Goal: Information Seeking & Learning: Find specific fact

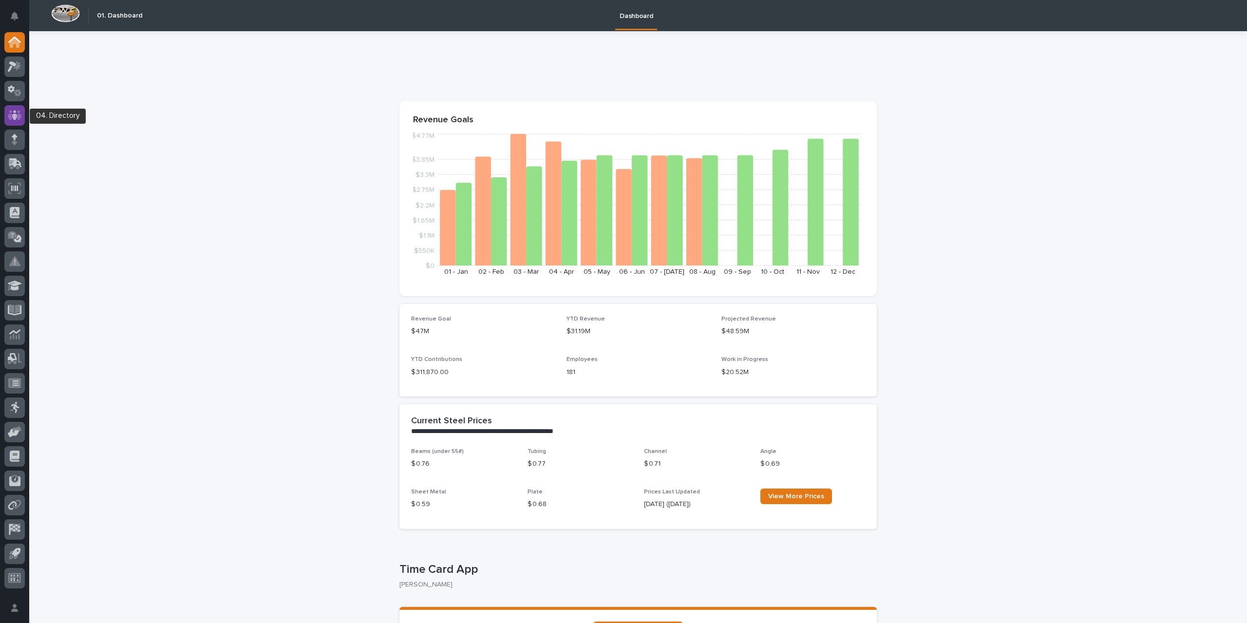
click at [24, 116] on div at bounding box center [14, 115] width 20 height 20
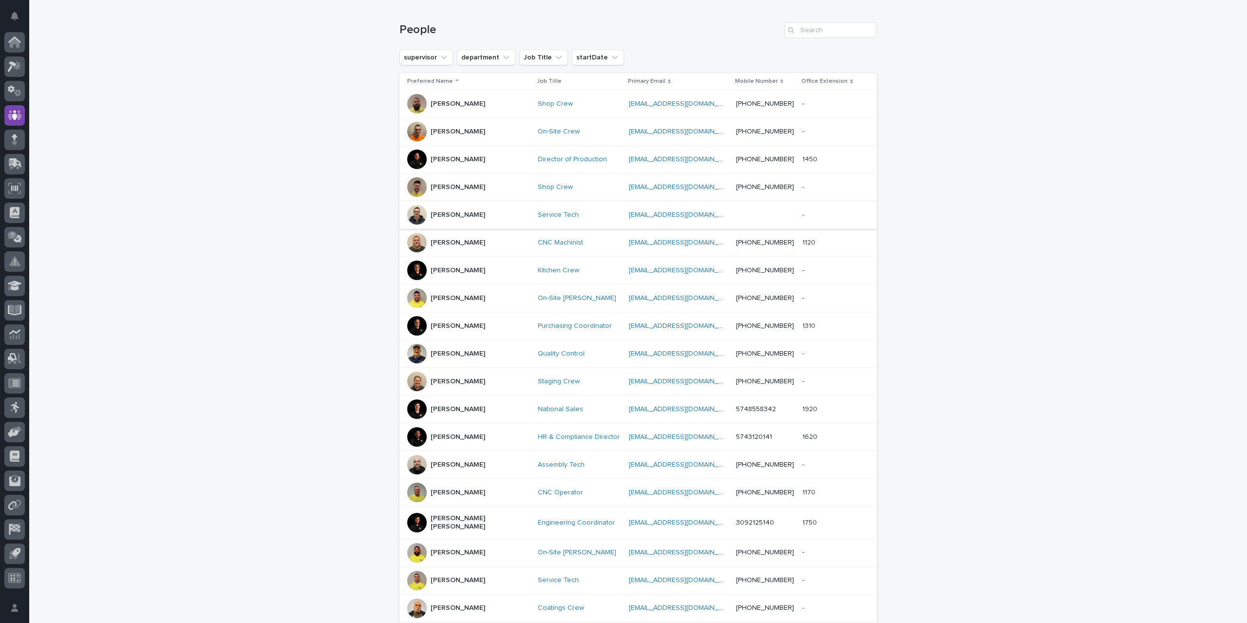
scroll to position [195, 0]
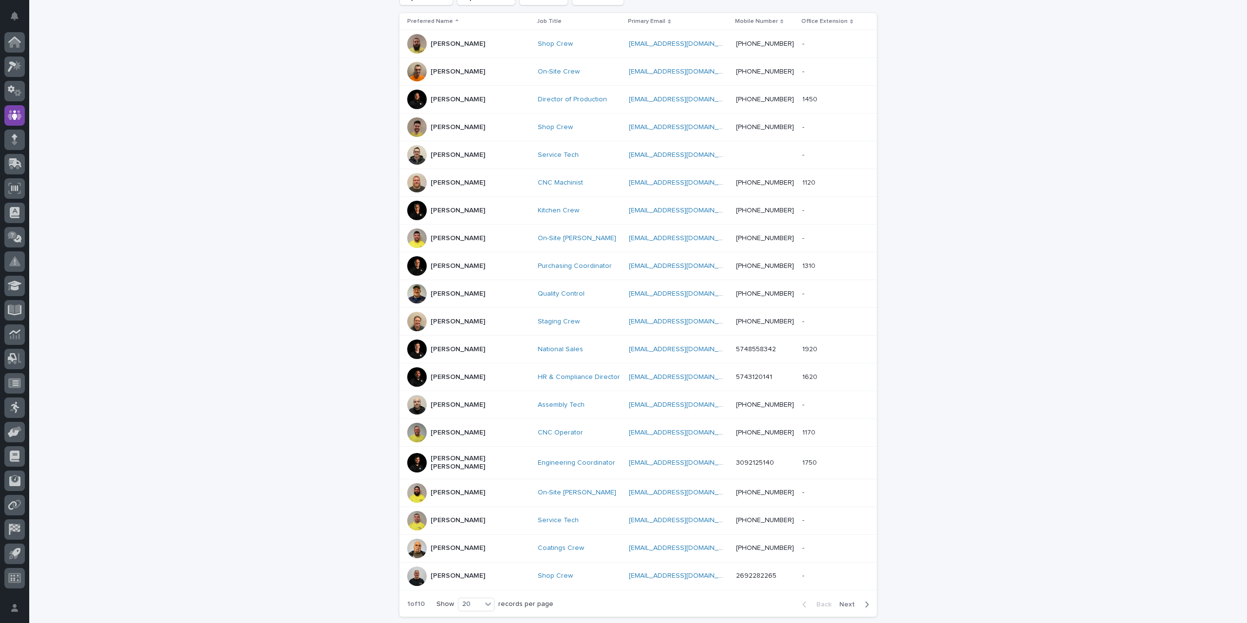
click at [848, 601] on span "Next" at bounding box center [850, 604] width 21 height 7
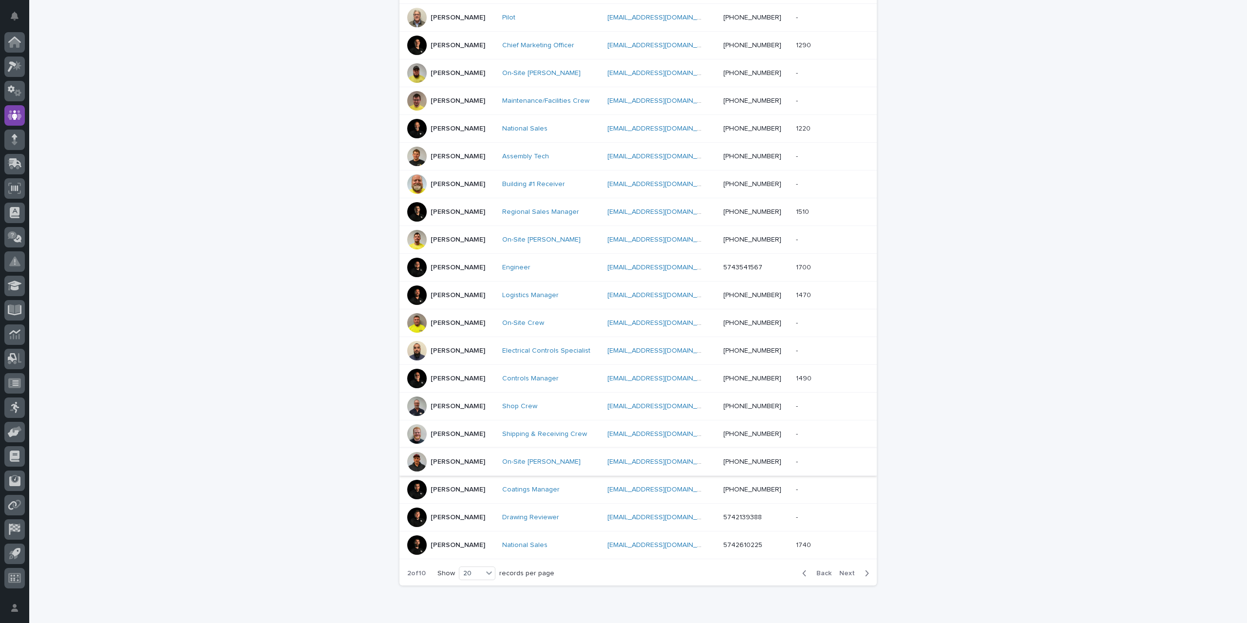
scroll to position [264, 0]
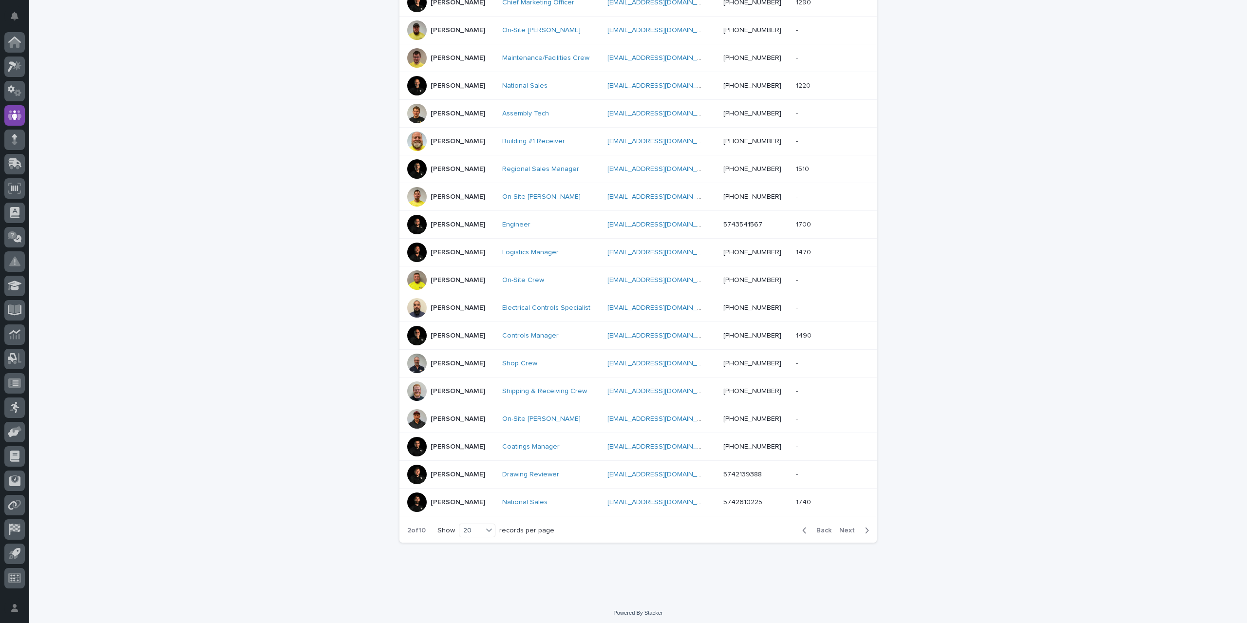
click at [840, 527] on span "Next" at bounding box center [850, 530] width 21 height 7
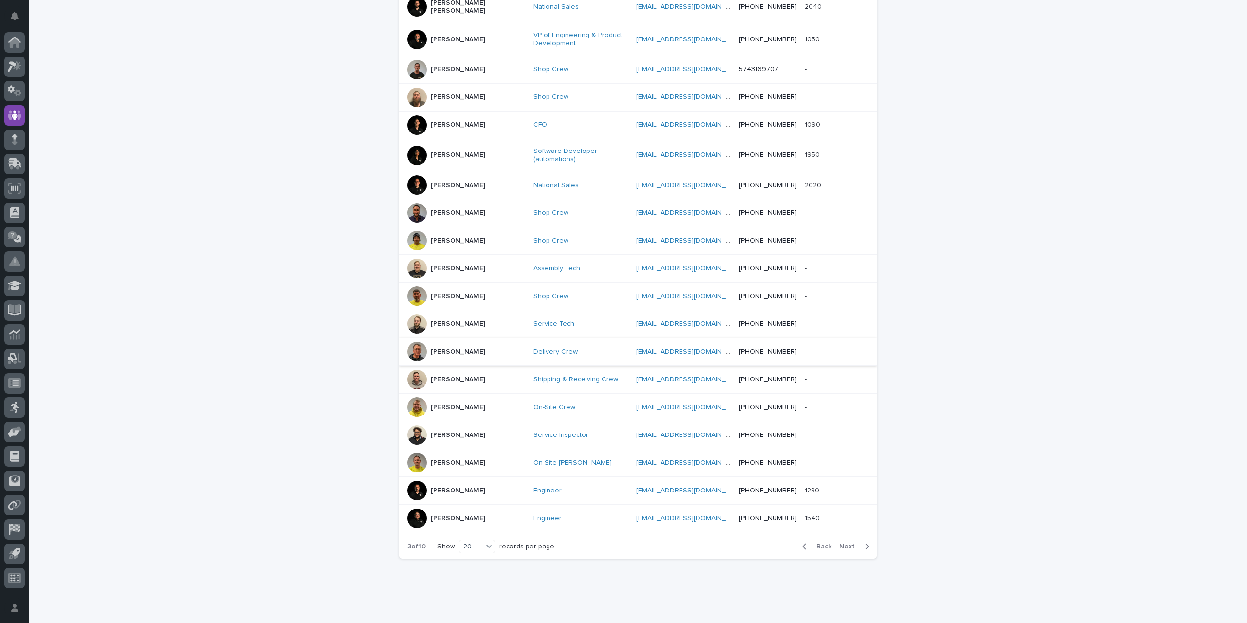
scroll to position [123, 0]
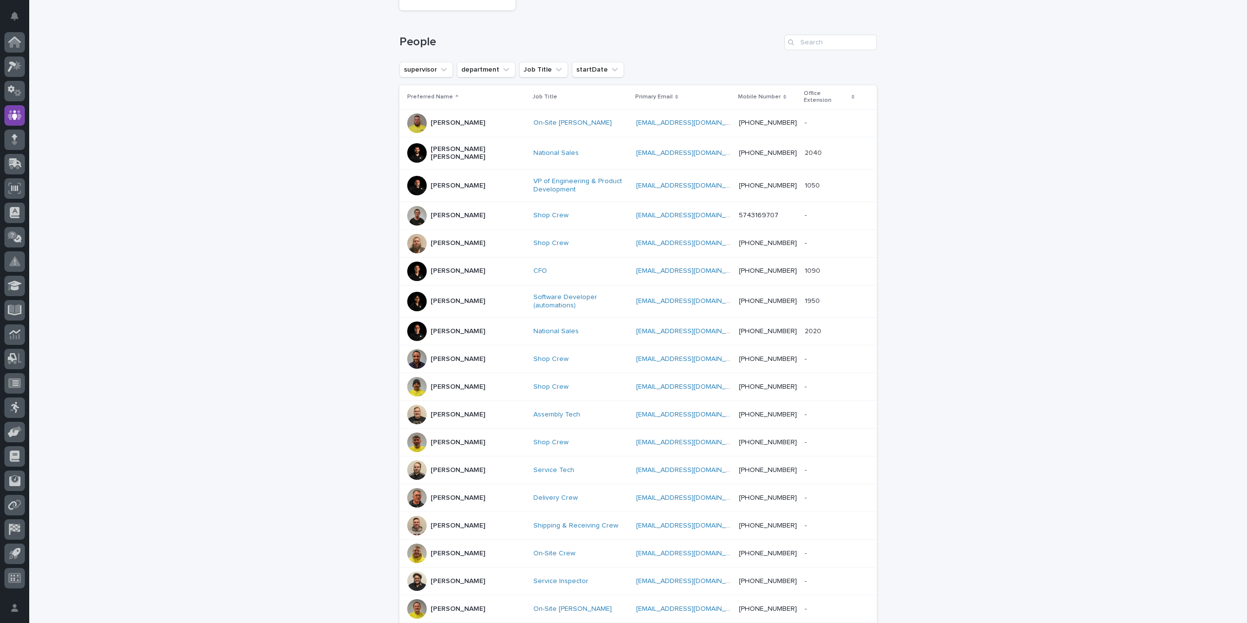
click at [417, 262] on div at bounding box center [416, 271] width 19 height 19
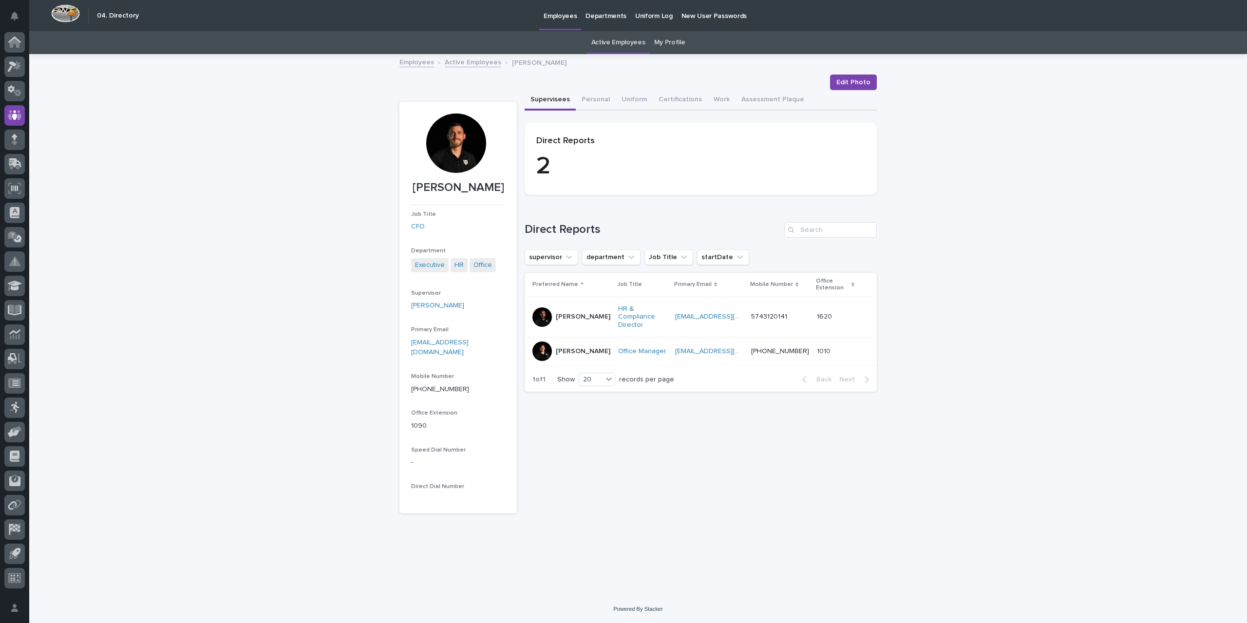
click at [478, 61] on link "Active Employees" at bounding box center [473, 61] width 57 height 11
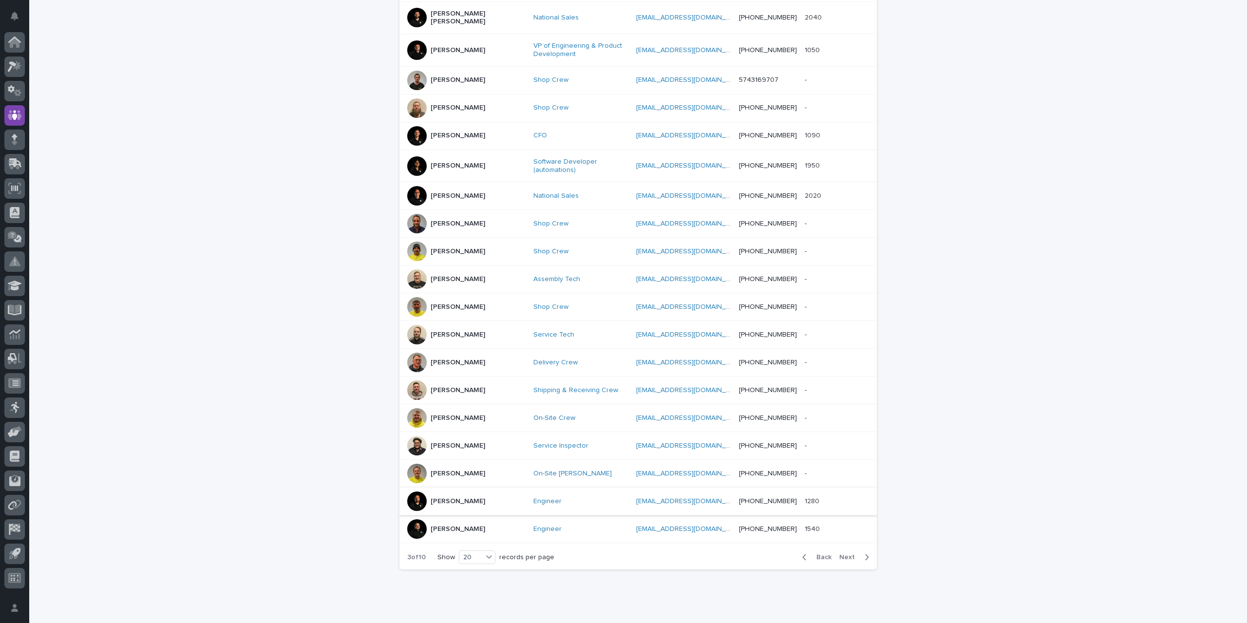
scroll to position [274, 0]
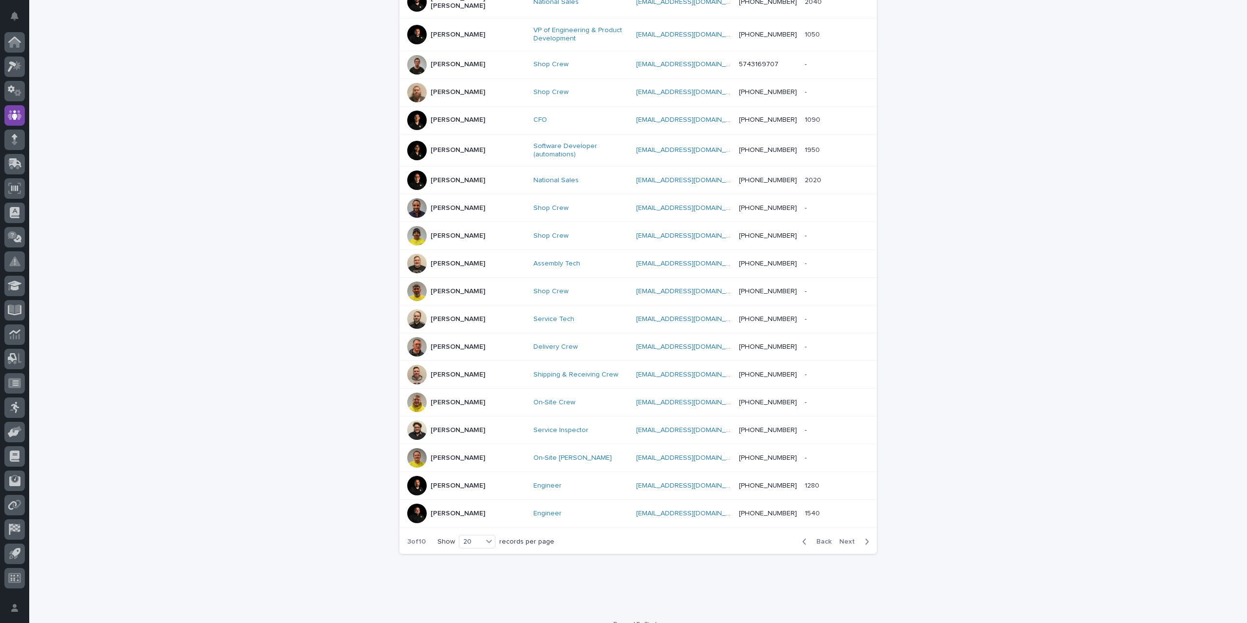
click at [849, 538] on span "Next" at bounding box center [850, 541] width 21 height 7
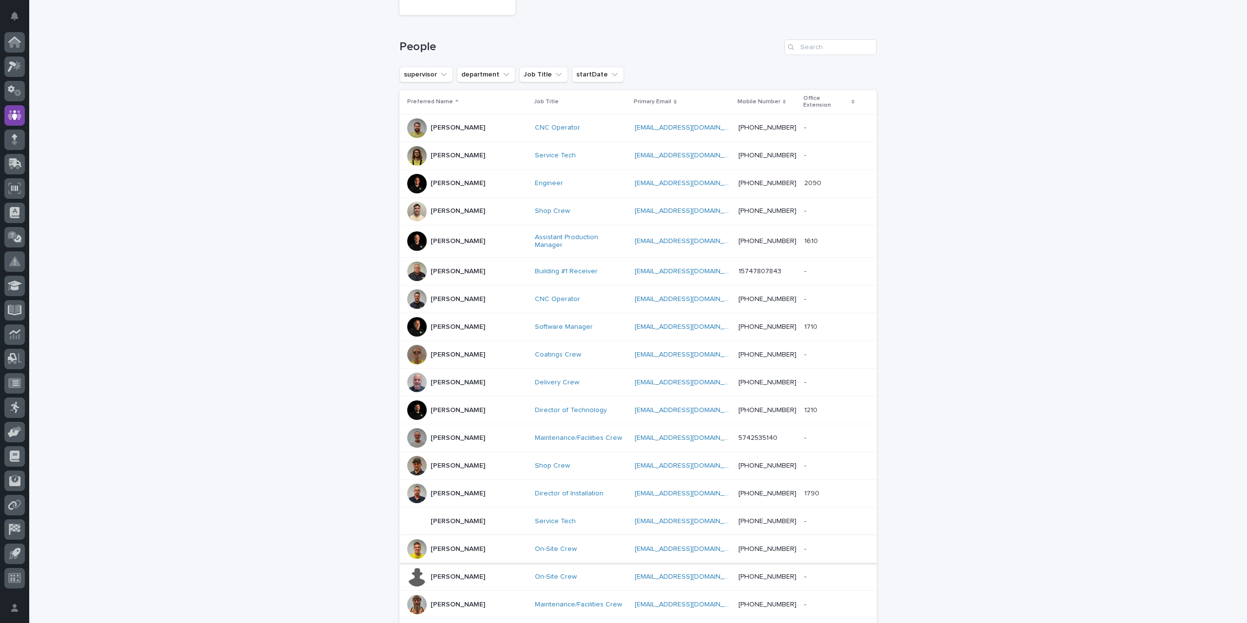
scroll to position [264, 0]
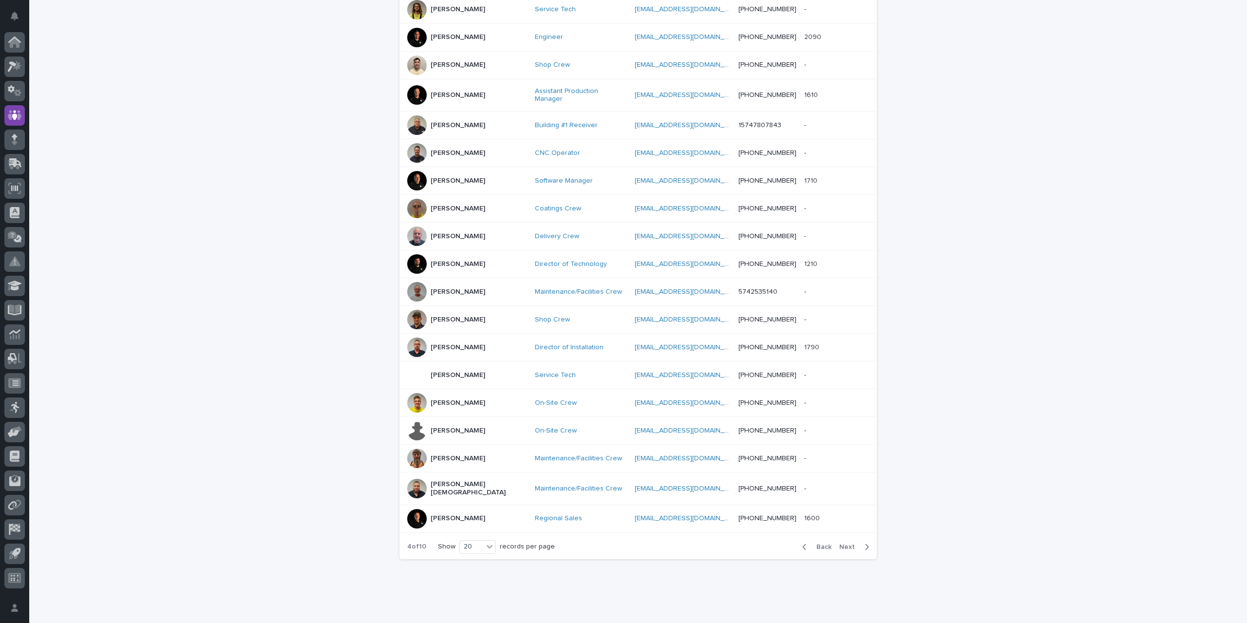
click at [843, 544] on span "Next" at bounding box center [850, 547] width 21 height 7
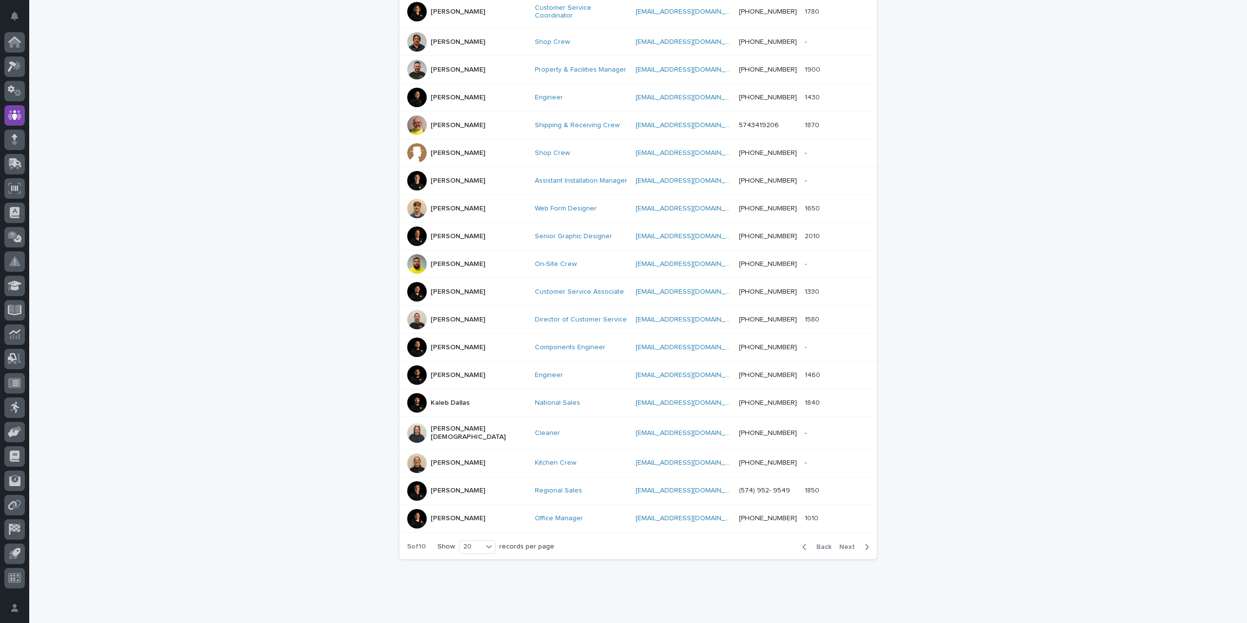
scroll to position [69, 0]
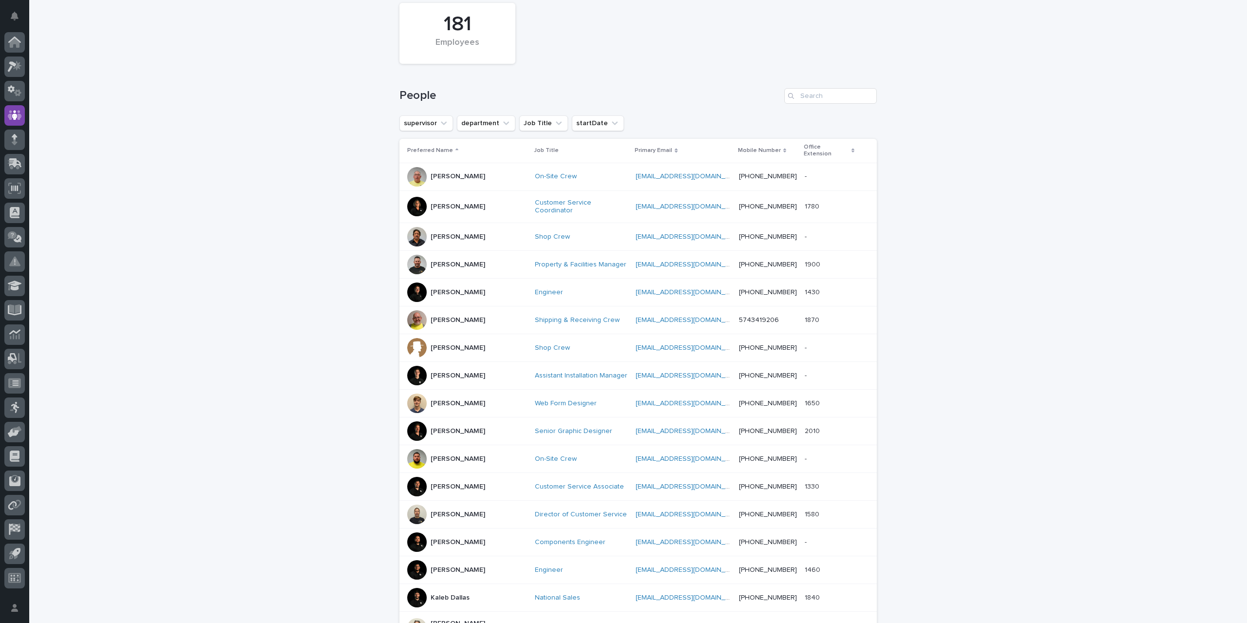
click at [413, 200] on div at bounding box center [416, 206] width 19 height 19
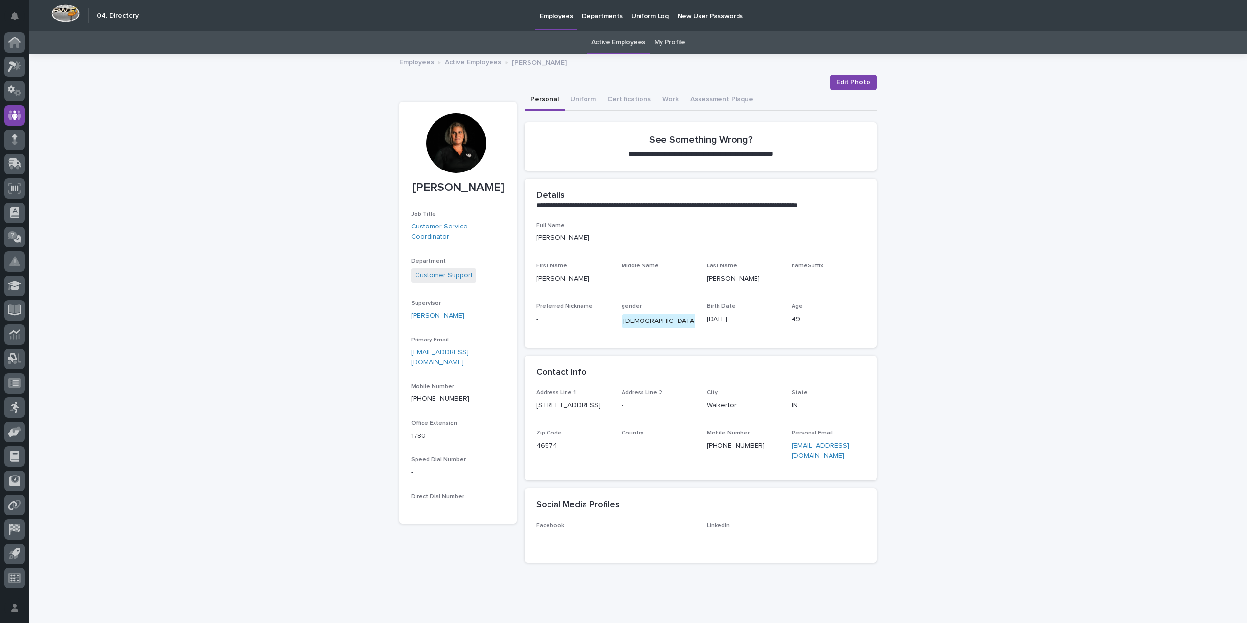
click at [472, 63] on link "Active Employees" at bounding box center [473, 61] width 57 height 11
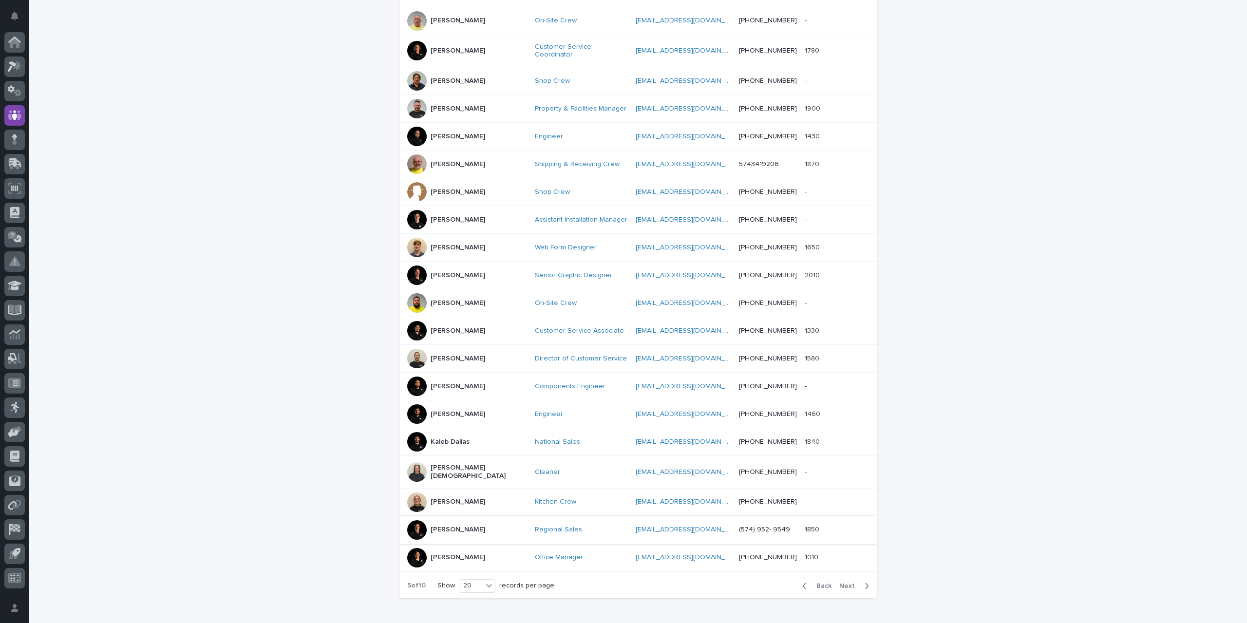
scroll to position [226, 0]
click at [444, 553] on p "[PERSON_NAME]" at bounding box center [458, 557] width 55 height 8
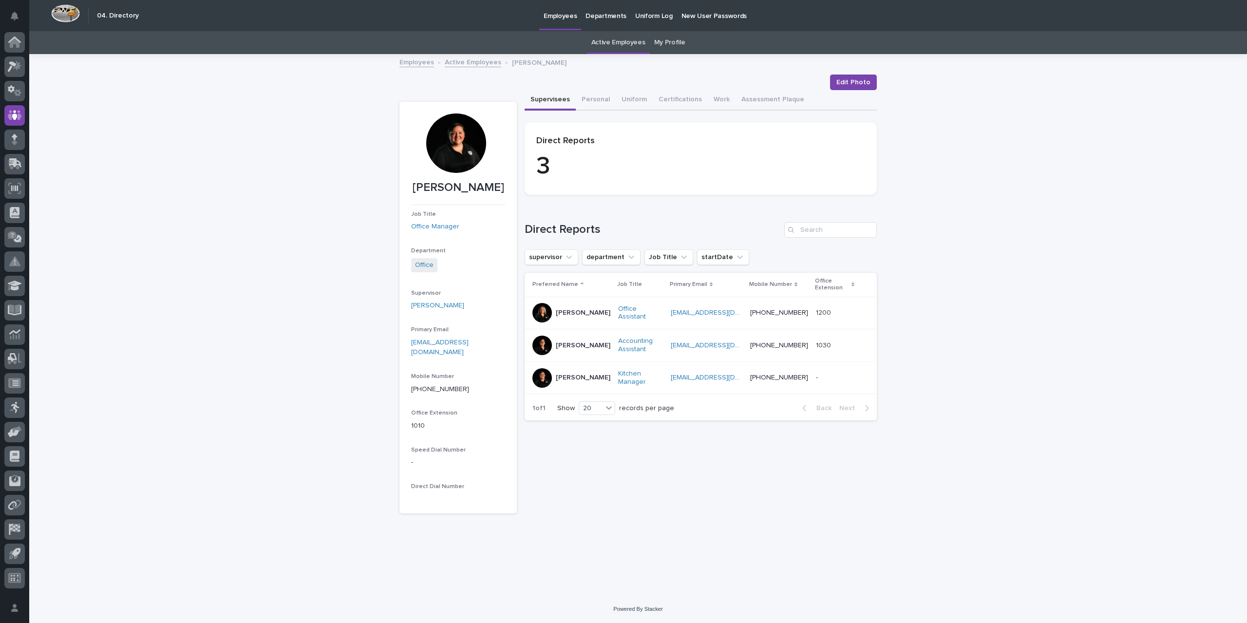
click at [476, 63] on link "Active Employees" at bounding box center [473, 61] width 57 height 11
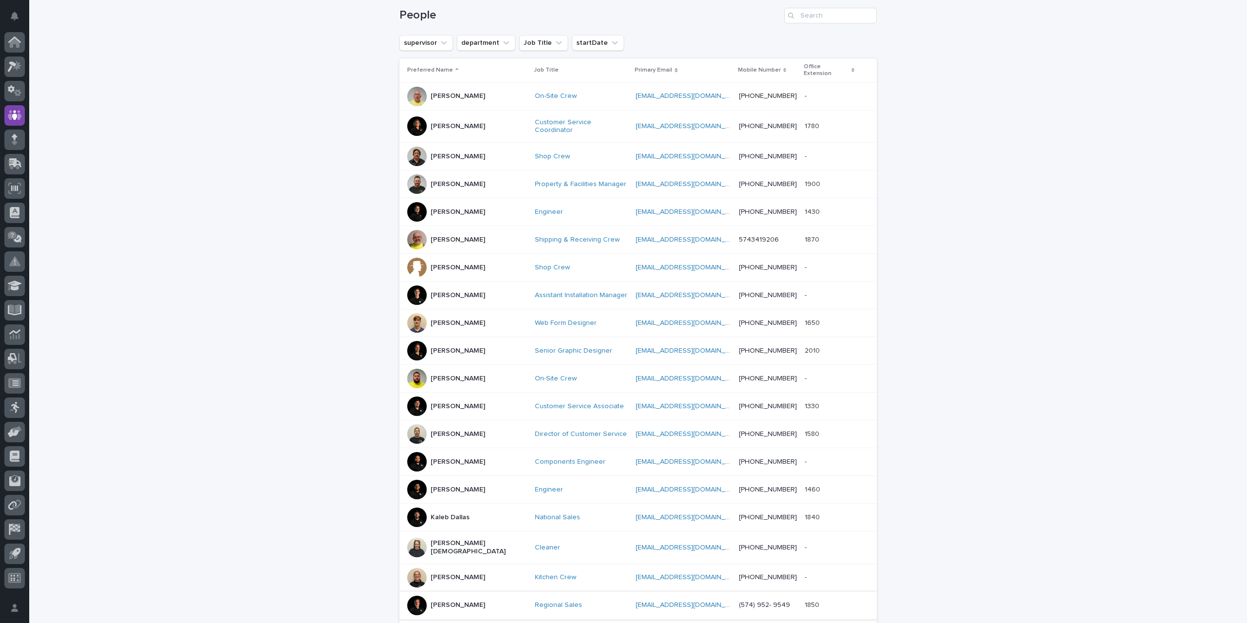
scroll to position [264, 0]
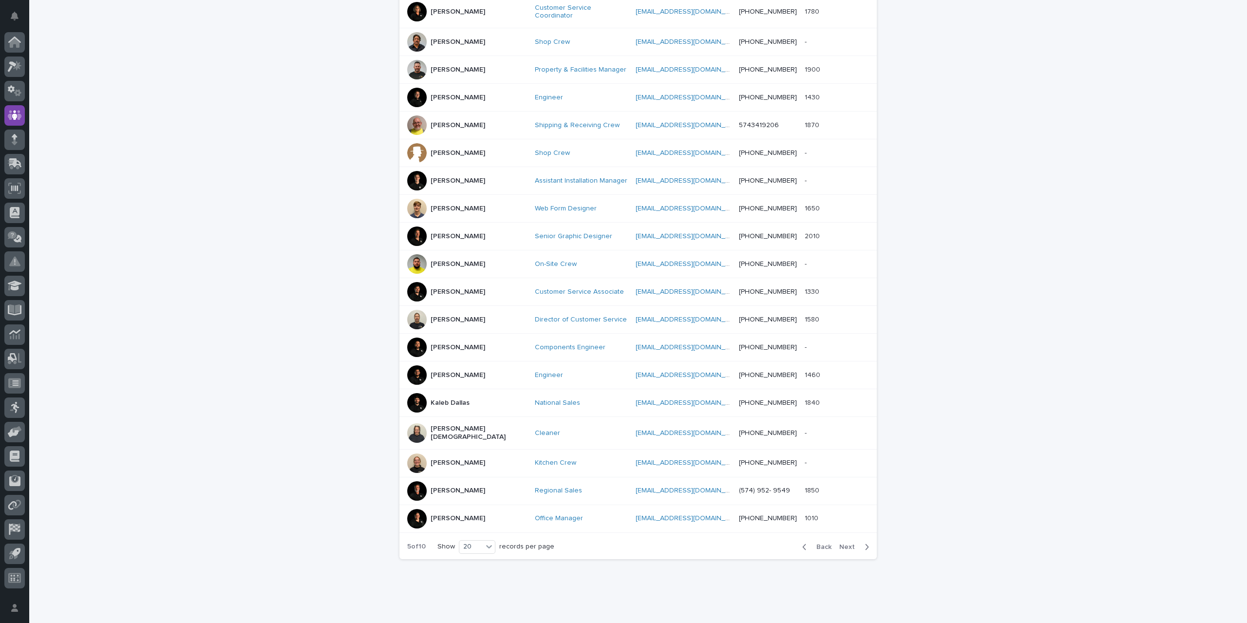
click at [840, 544] on span "Next" at bounding box center [850, 547] width 21 height 7
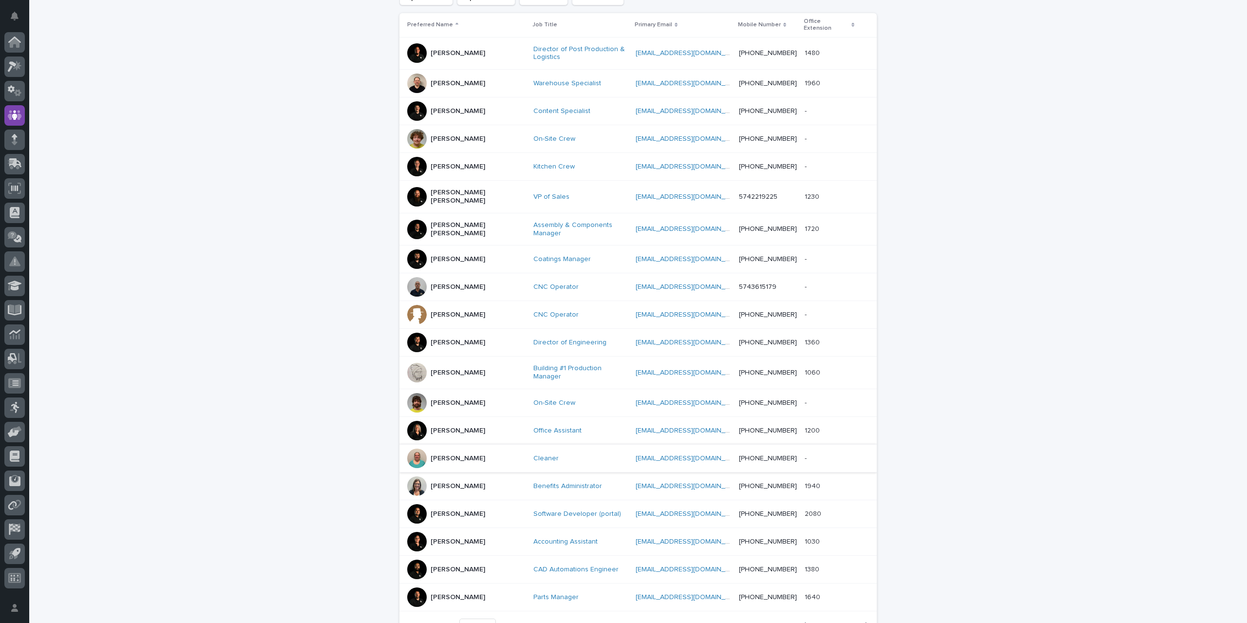
scroll to position [274, 0]
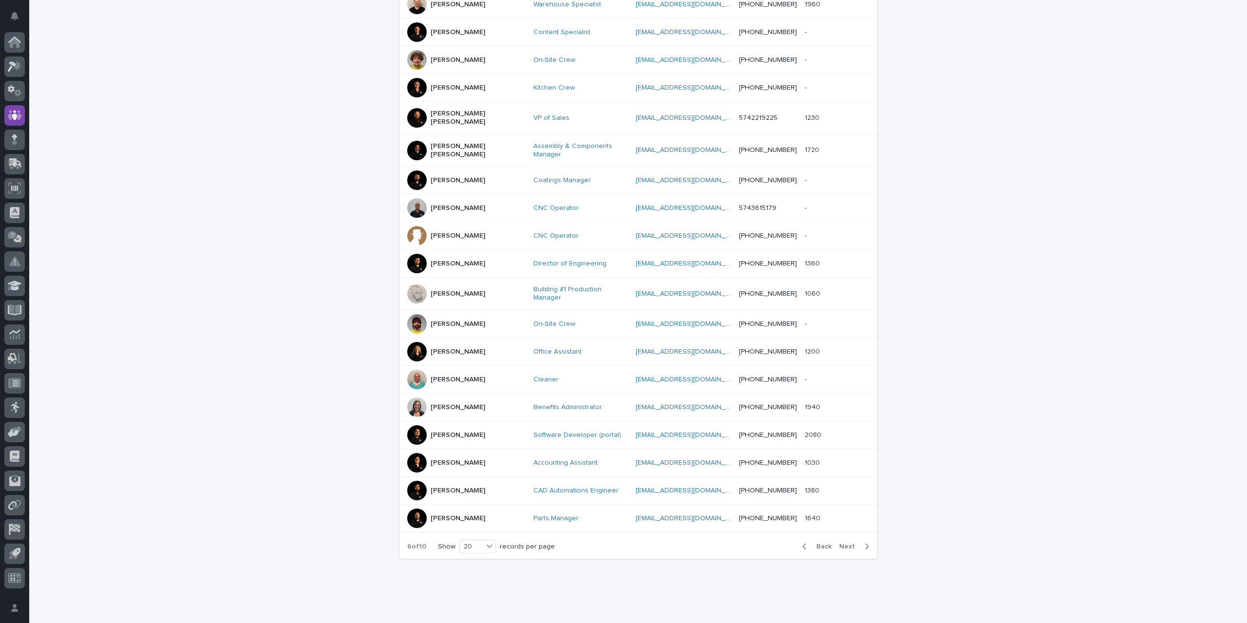
click at [458, 459] on p "[PERSON_NAME]" at bounding box center [458, 463] width 55 height 8
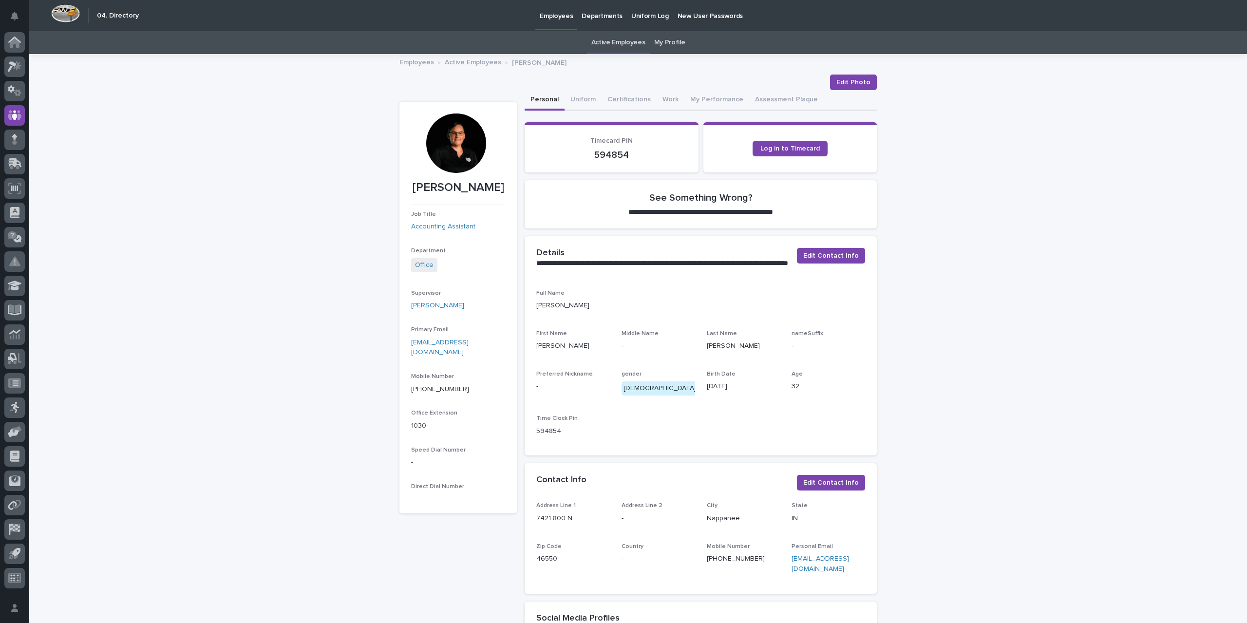
click at [483, 63] on link "Active Employees" at bounding box center [473, 61] width 57 height 11
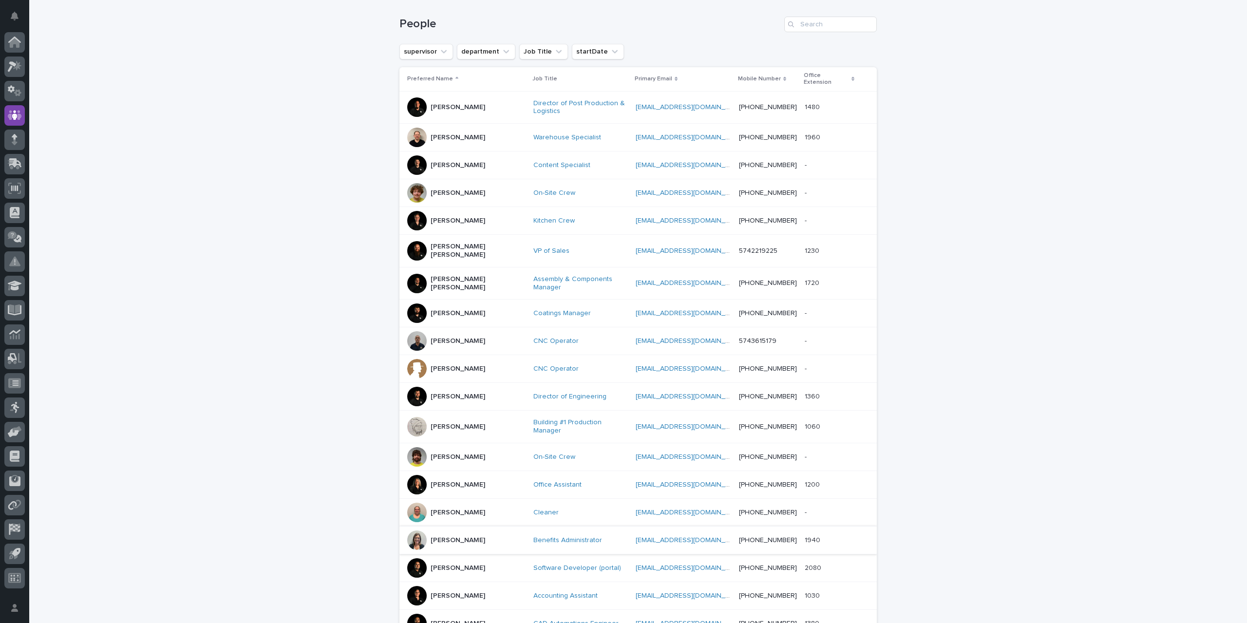
scroll to position [226, 0]
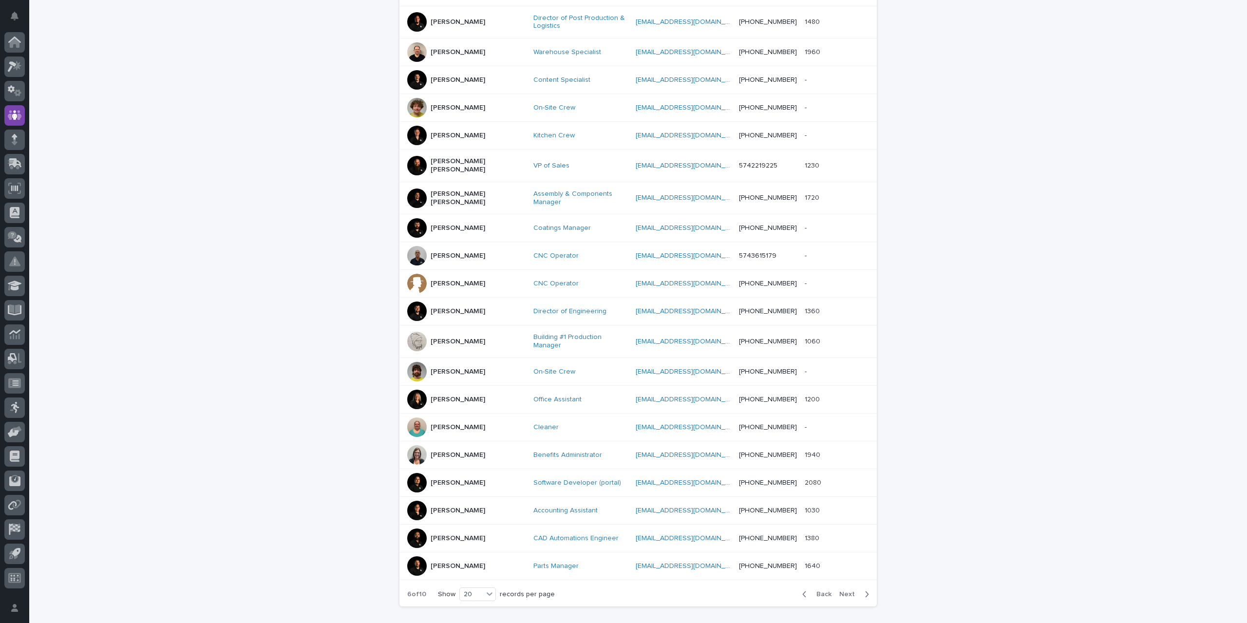
click at [851, 591] on span "Next" at bounding box center [850, 594] width 21 height 7
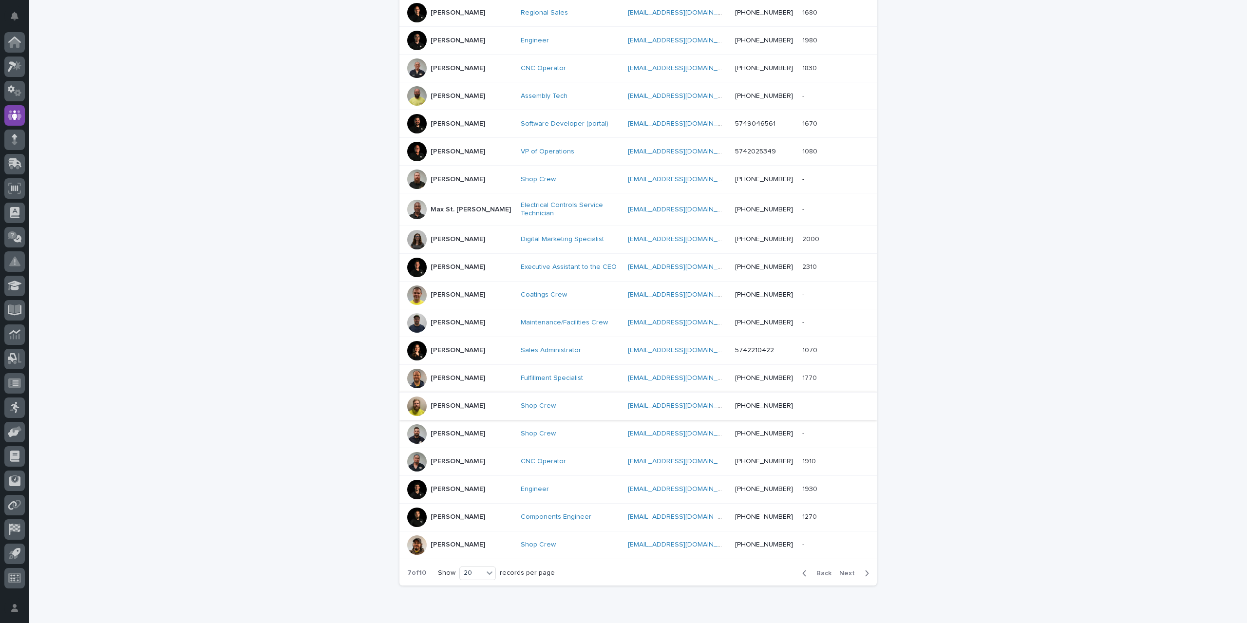
scroll to position [224, 0]
click at [416, 351] on div at bounding box center [416, 353] width 19 height 19
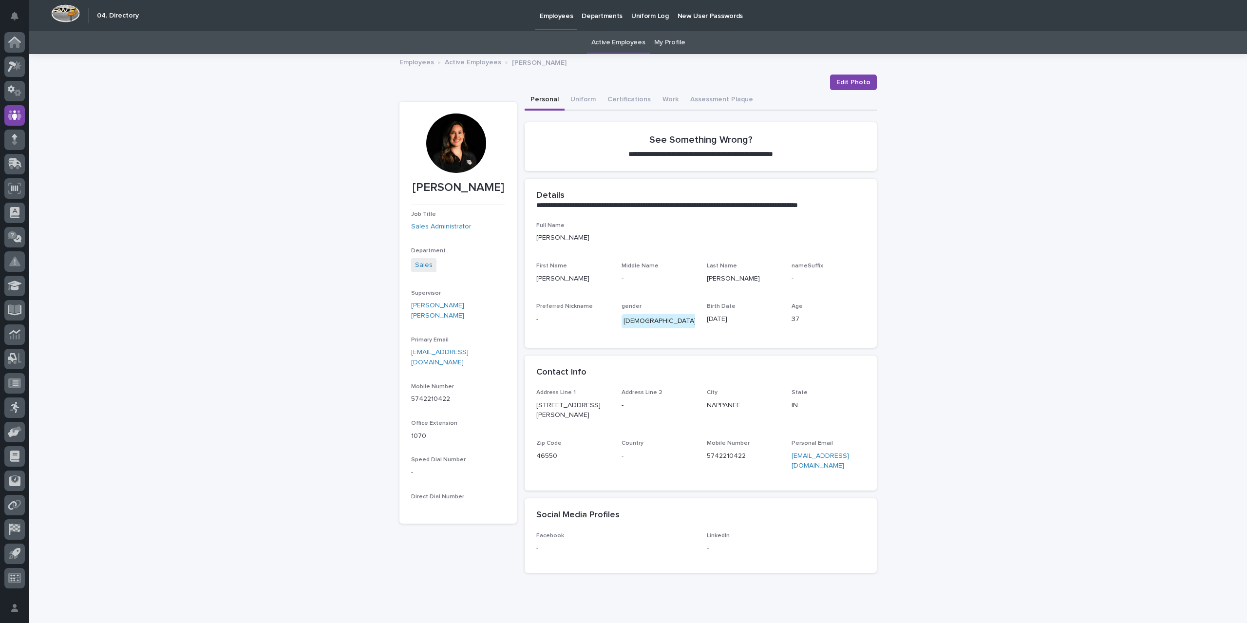
click at [451, 60] on link "Active Employees" at bounding box center [473, 61] width 57 height 11
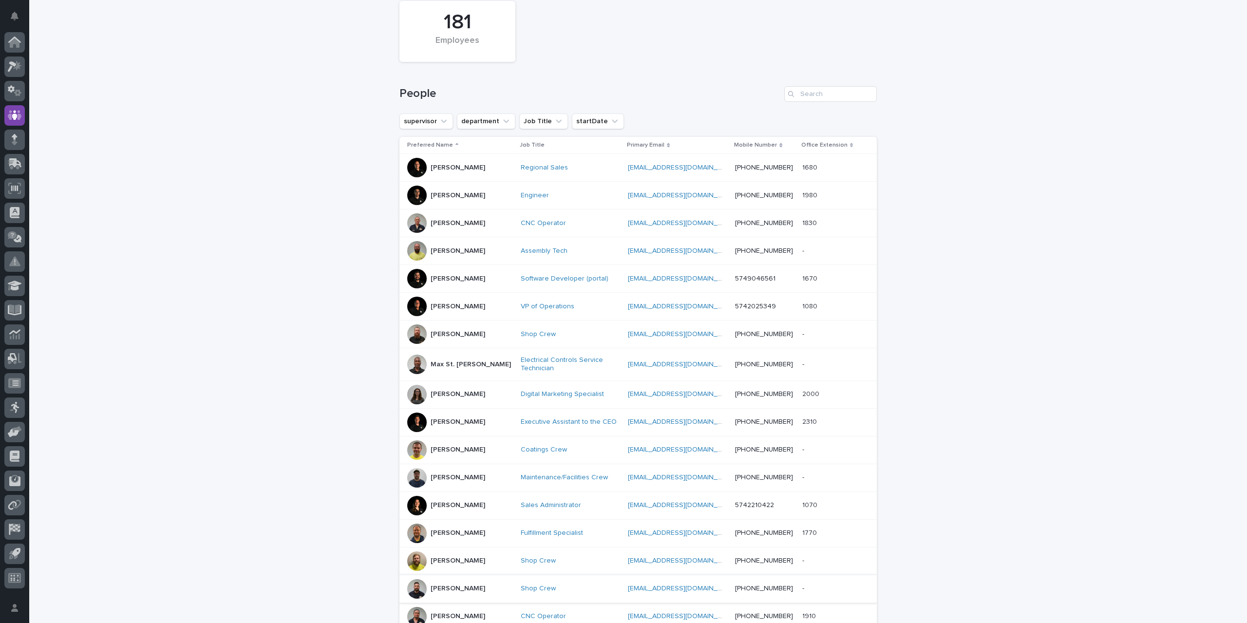
scroll to position [129, 0]
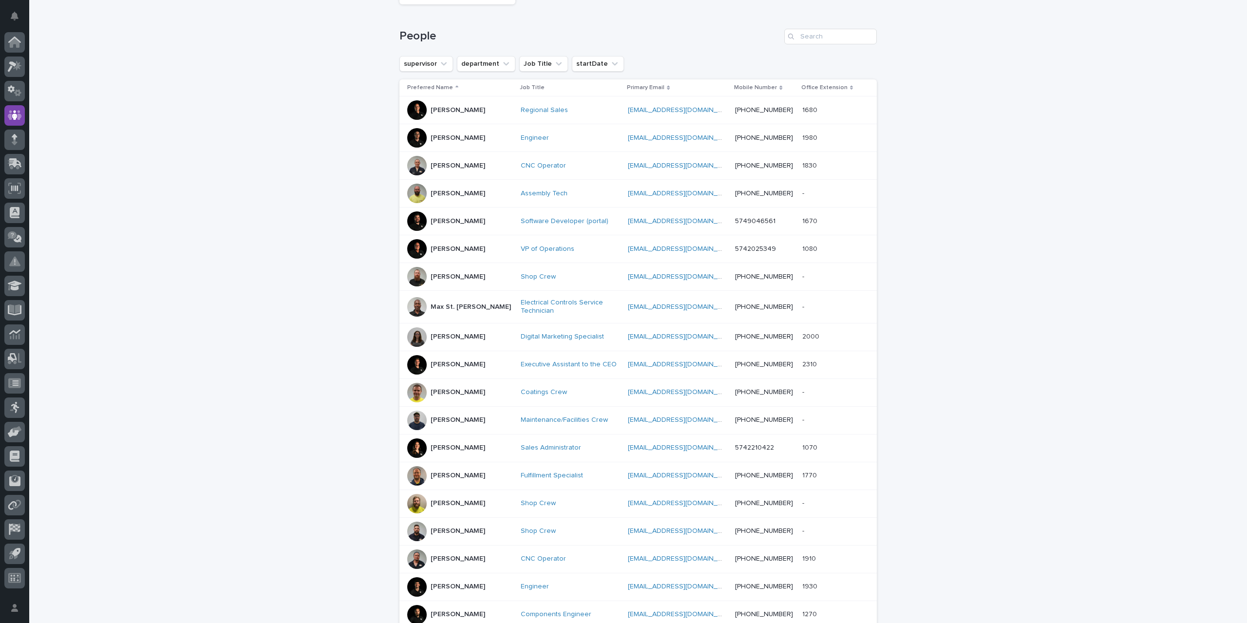
click at [441, 446] on p "[PERSON_NAME]" at bounding box center [458, 448] width 55 height 8
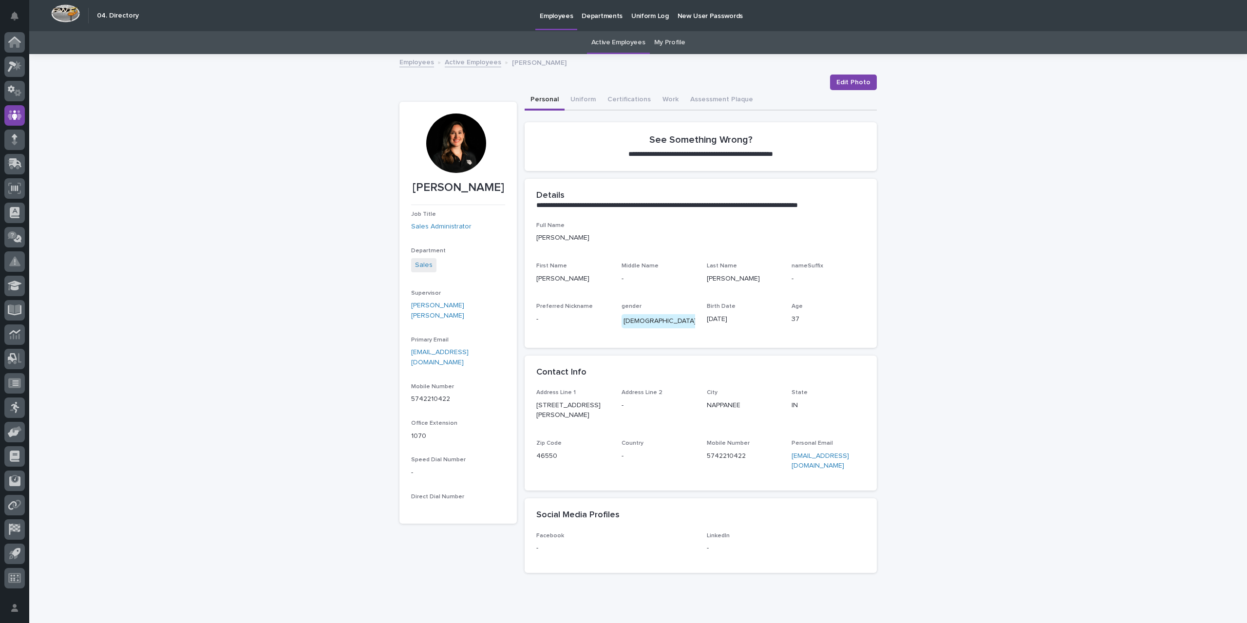
scroll to position [13, 0]
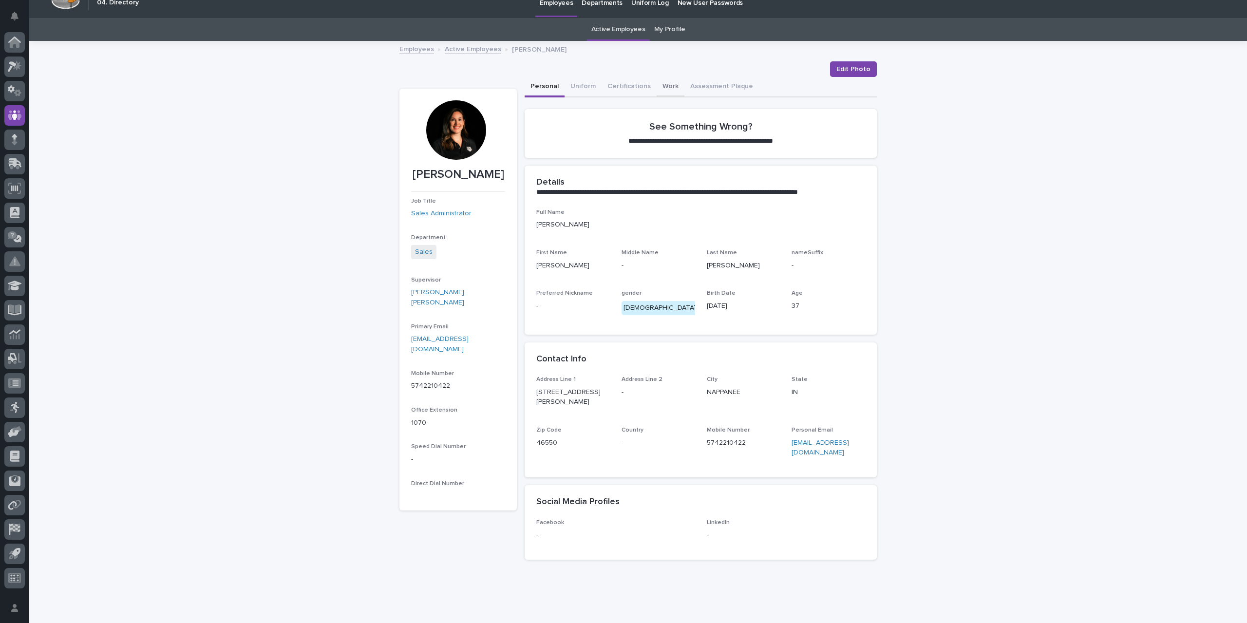
click at [665, 83] on button "Work" at bounding box center [671, 87] width 28 height 20
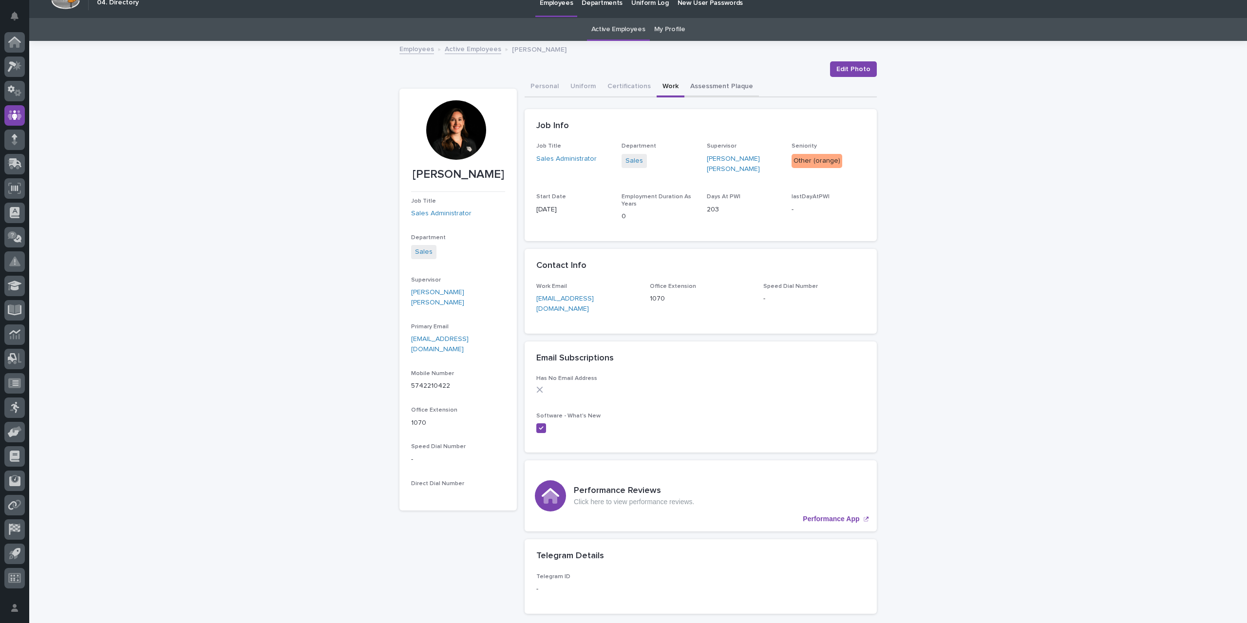
click at [696, 85] on button "Assessment Plaque" at bounding box center [722, 87] width 75 height 20
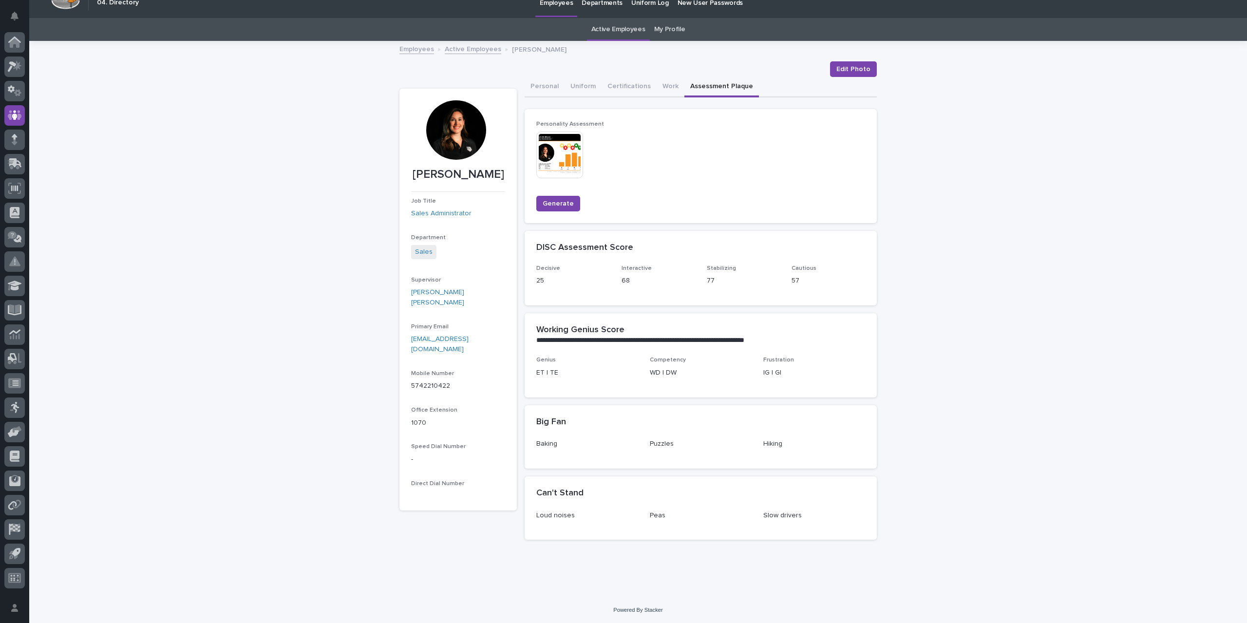
click at [422, 48] on link "Employees" at bounding box center [417, 48] width 35 height 11
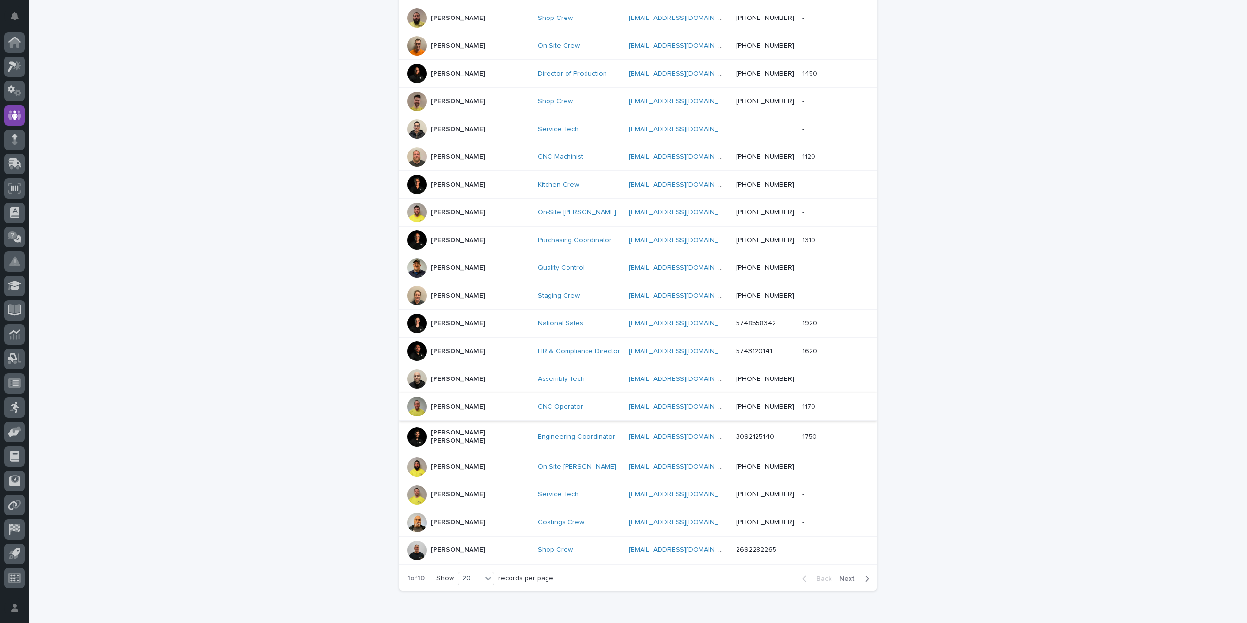
scroll to position [264, 0]
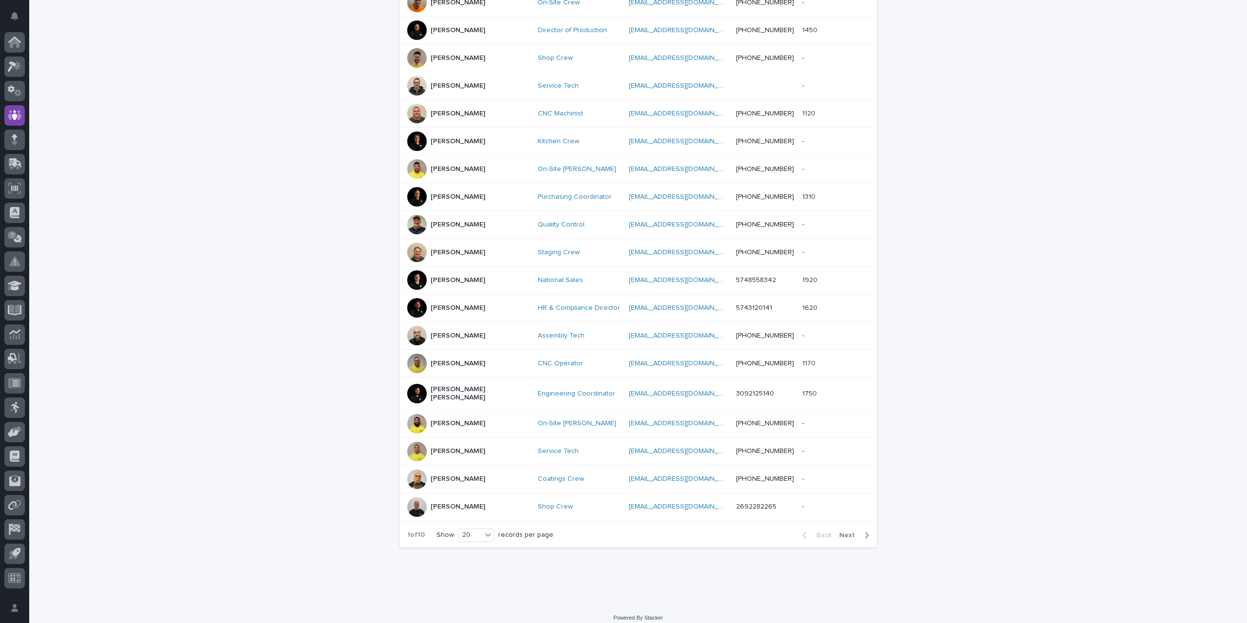
click at [847, 532] on span "Next" at bounding box center [850, 535] width 21 height 7
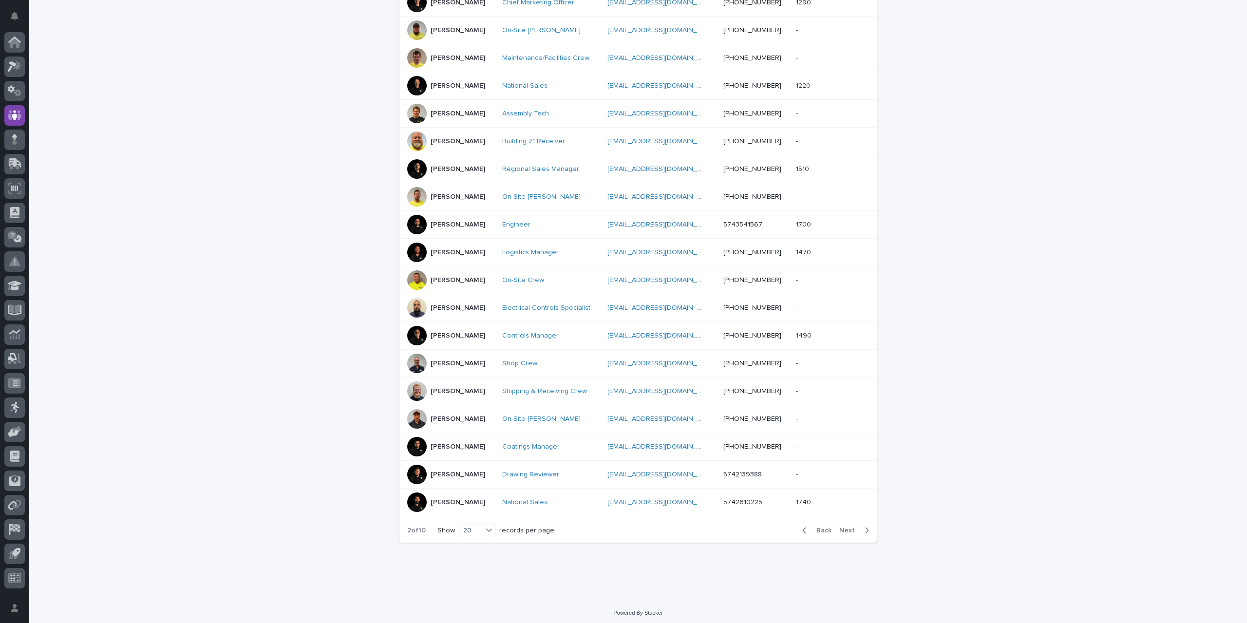
click at [847, 527] on span "Next" at bounding box center [850, 530] width 21 height 7
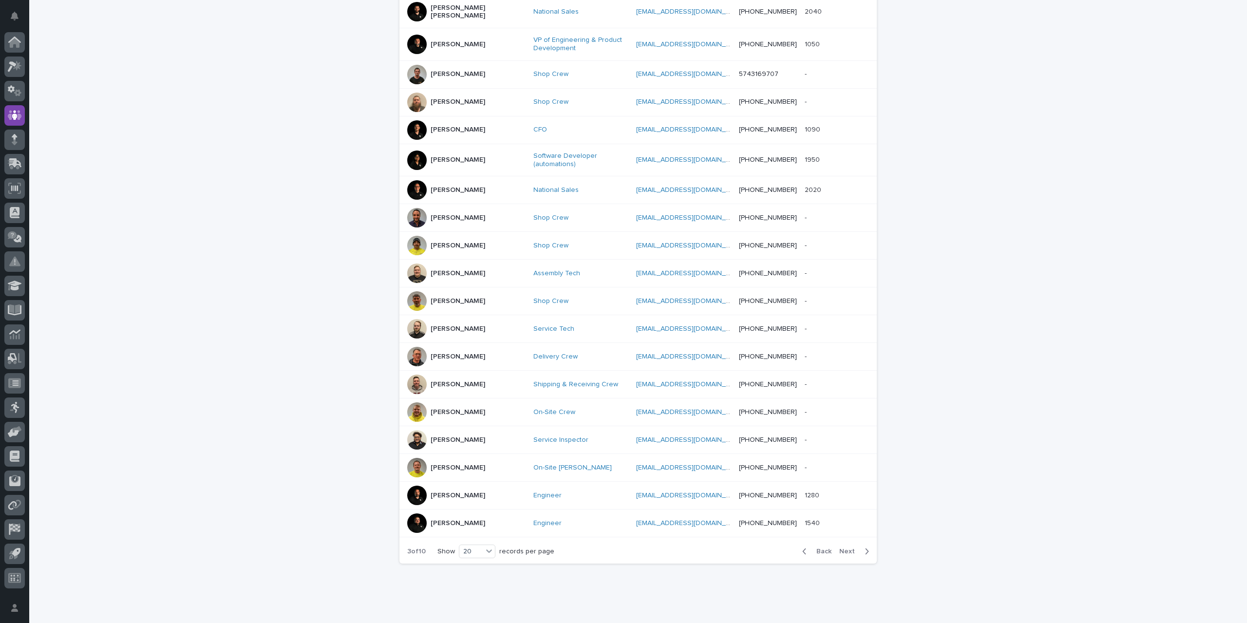
scroll to position [269, 0]
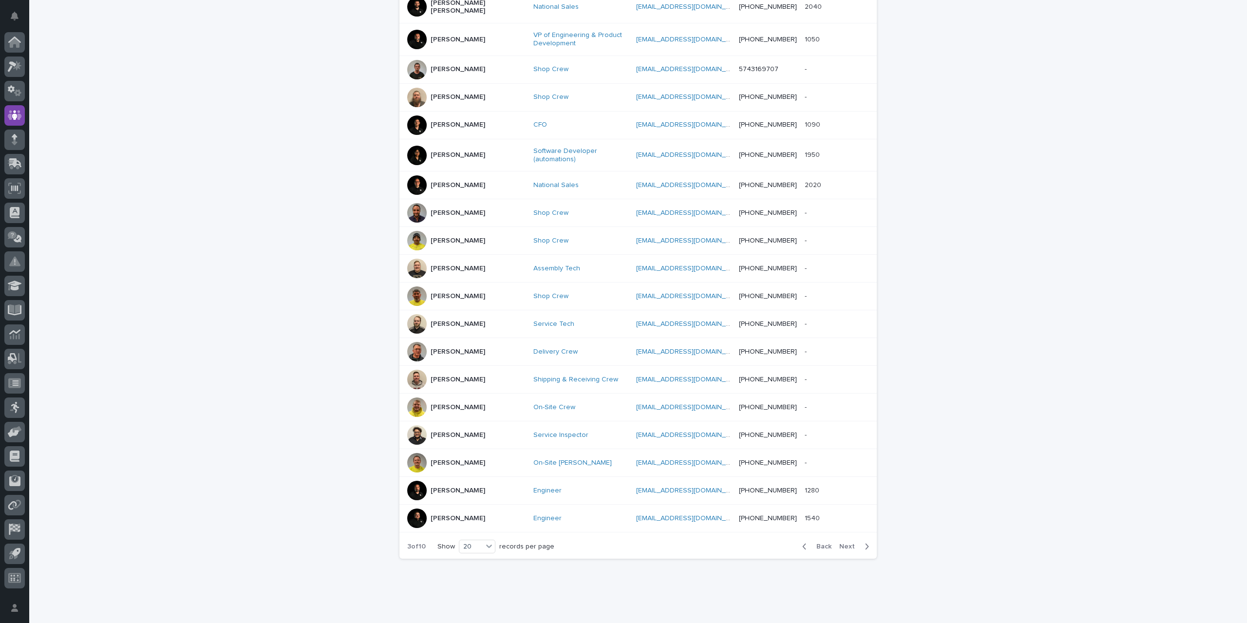
click at [847, 535] on div "Back Next" at bounding box center [836, 547] width 82 height 24
click at [849, 543] on span "Next" at bounding box center [850, 546] width 21 height 7
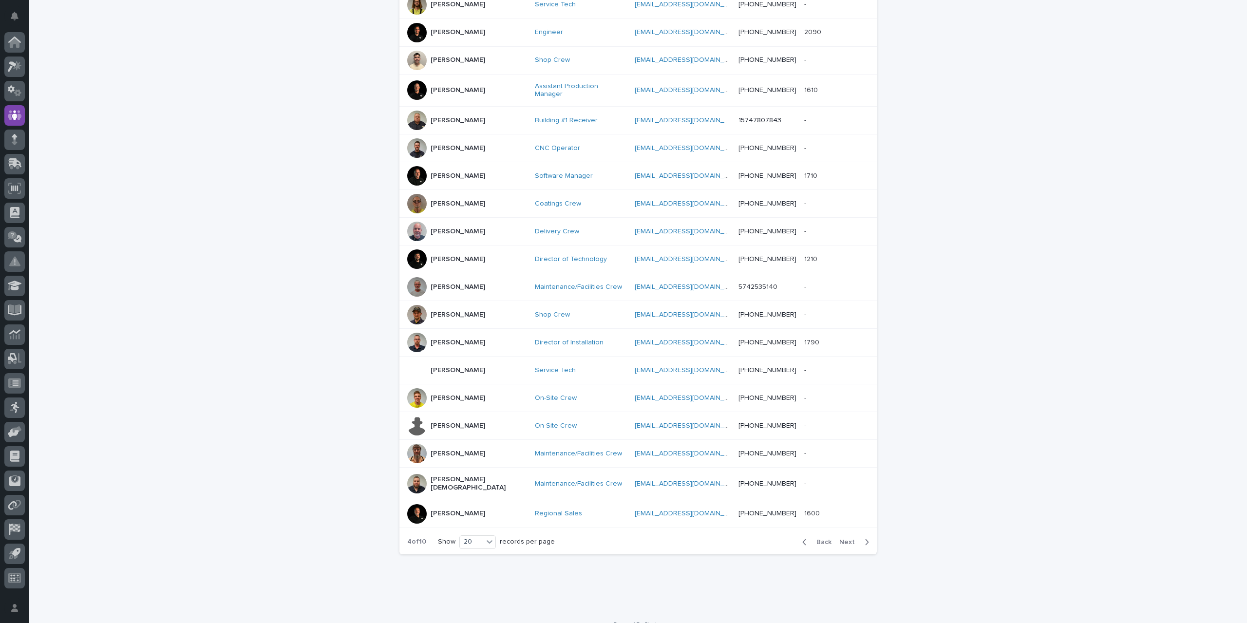
scroll to position [264, 0]
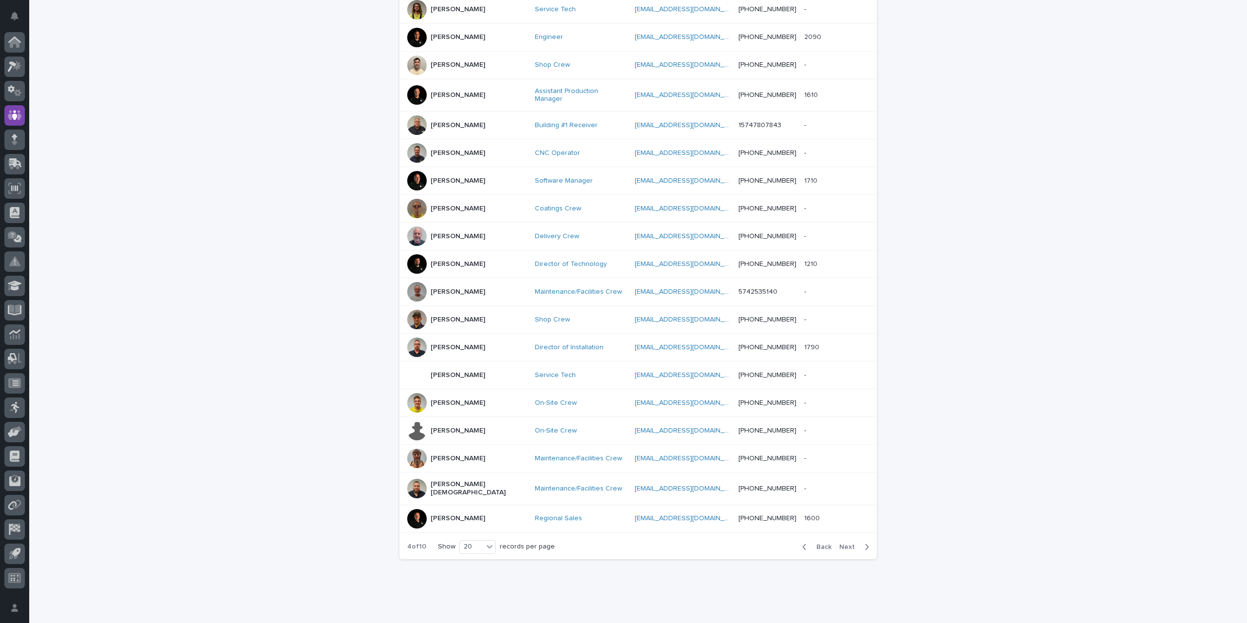
click at [848, 544] on span "Next" at bounding box center [850, 547] width 21 height 7
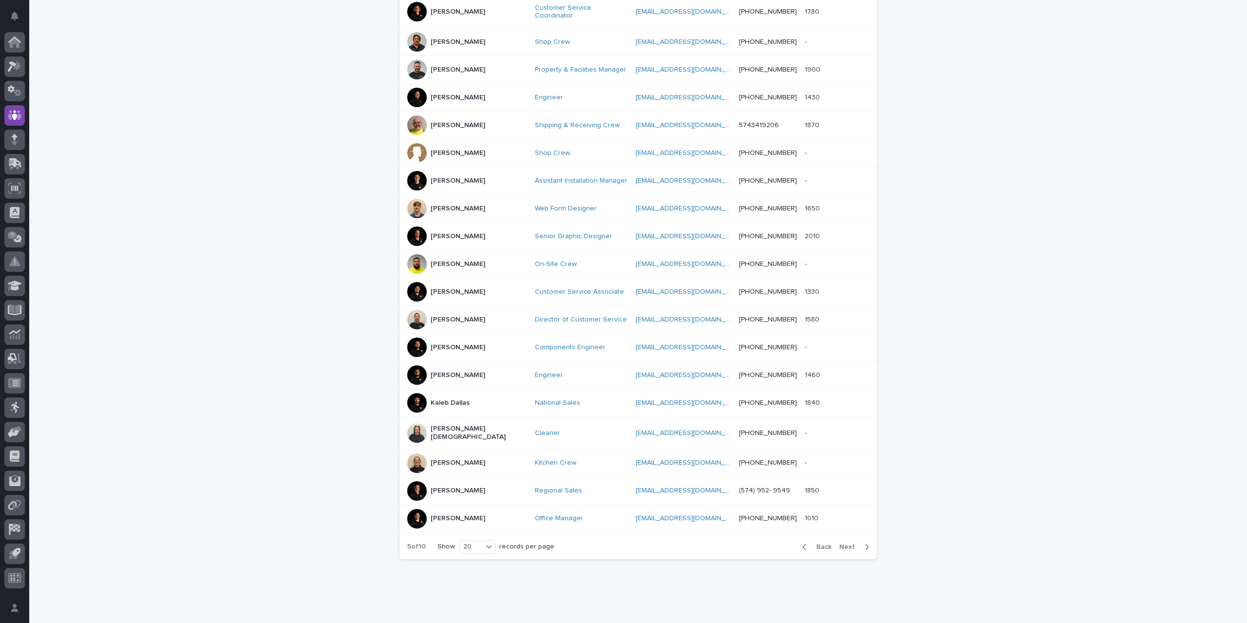
click at [848, 544] on span "Next" at bounding box center [850, 547] width 21 height 7
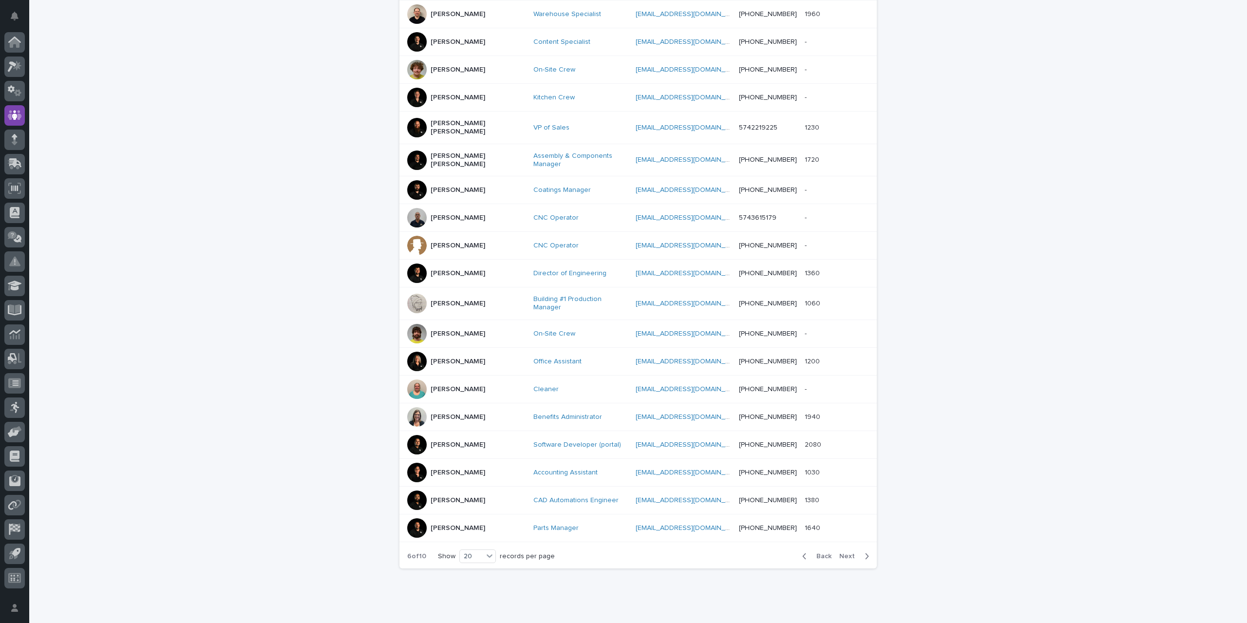
scroll to position [269, 0]
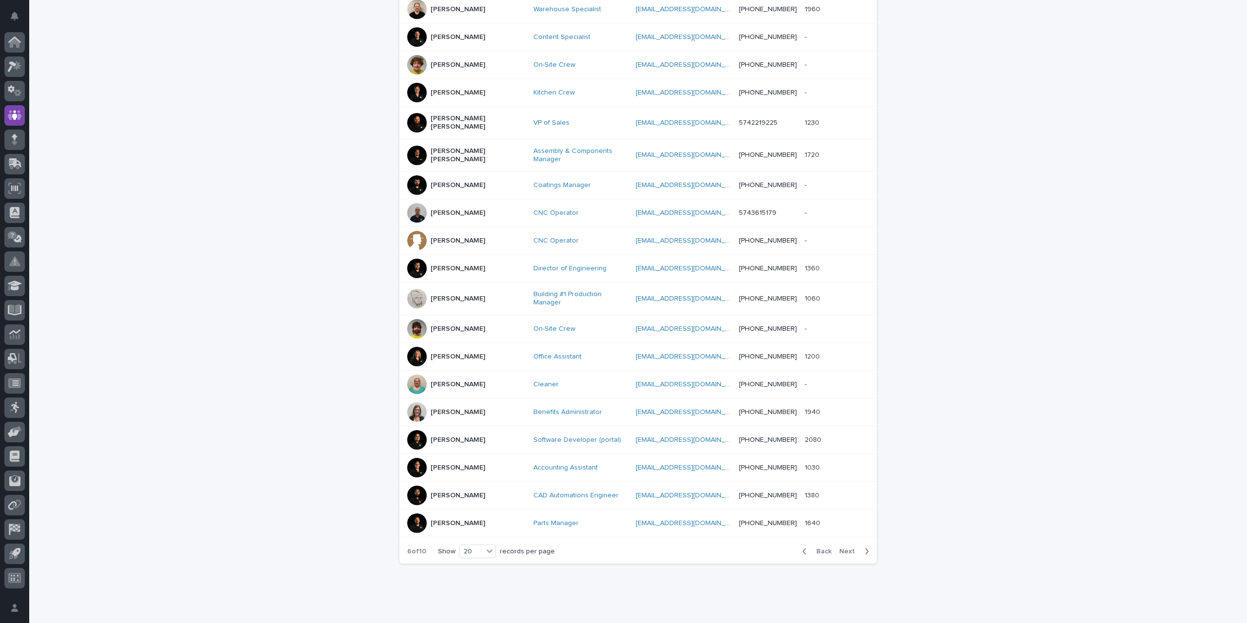
click at [848, 547] on button "Next" at bounding box center [856, 551] width 41 height 9
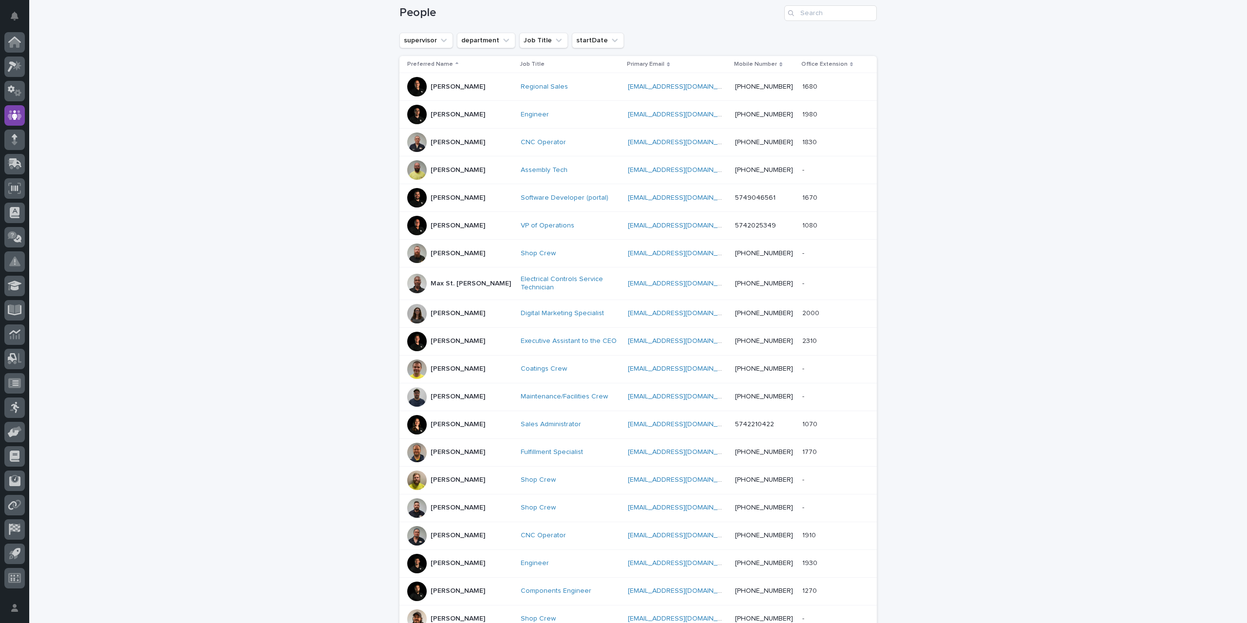
scroll to position [267, 0]
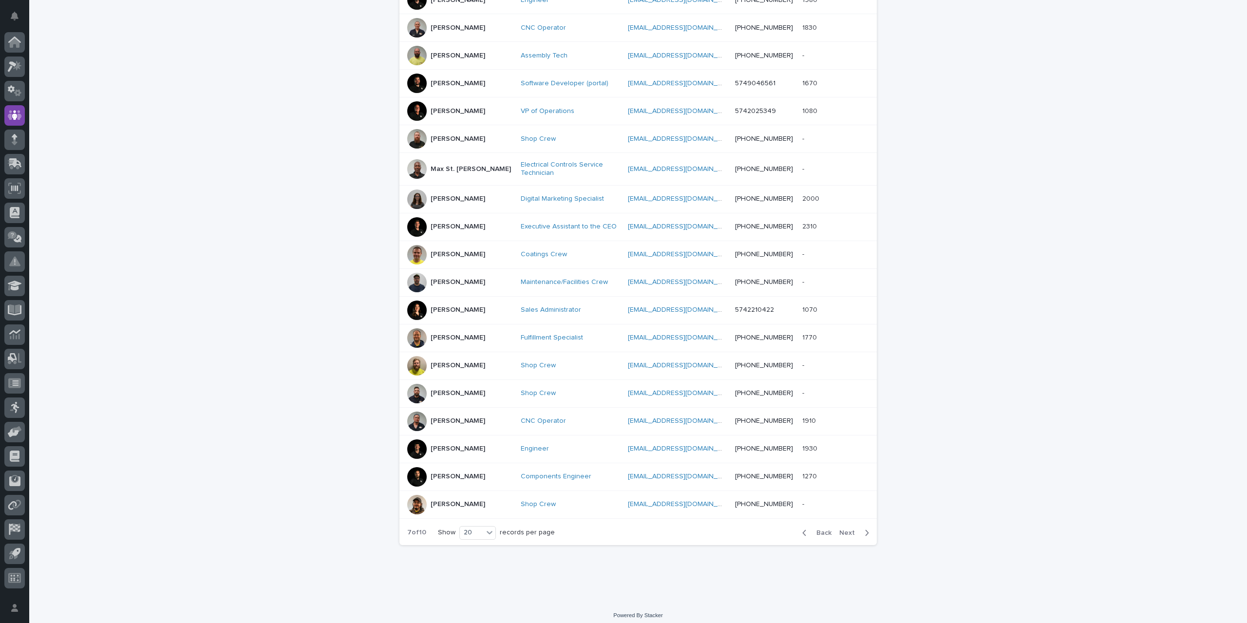
click at [848, 530] on span "Next" at bounding box center [850, 533] width 21 height 7
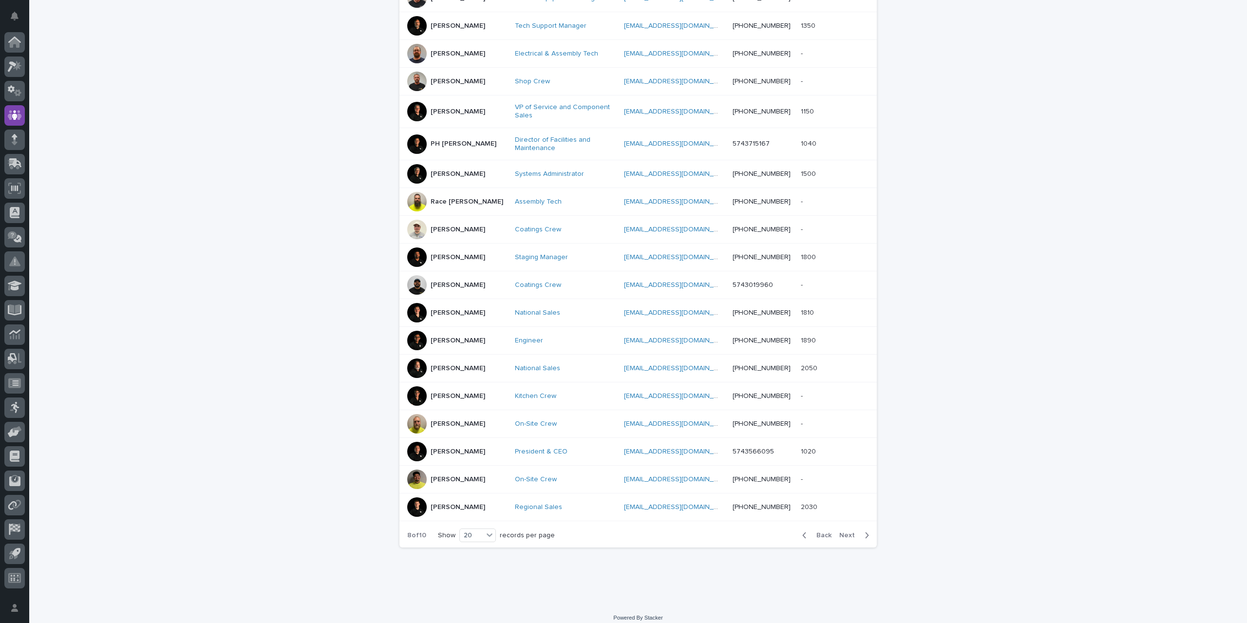
scroll to position [269, 0]
click at [847, 532] on span "Next" at bounding box center [850, 535] width 21 height 7
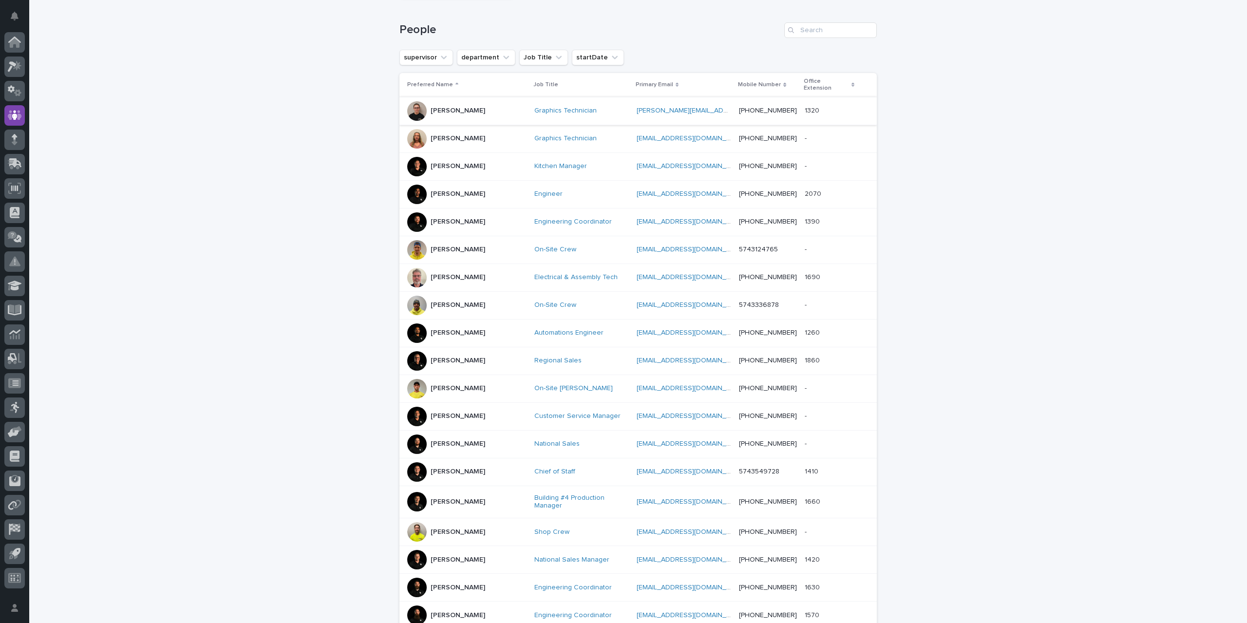
scroll to position [118, 0]
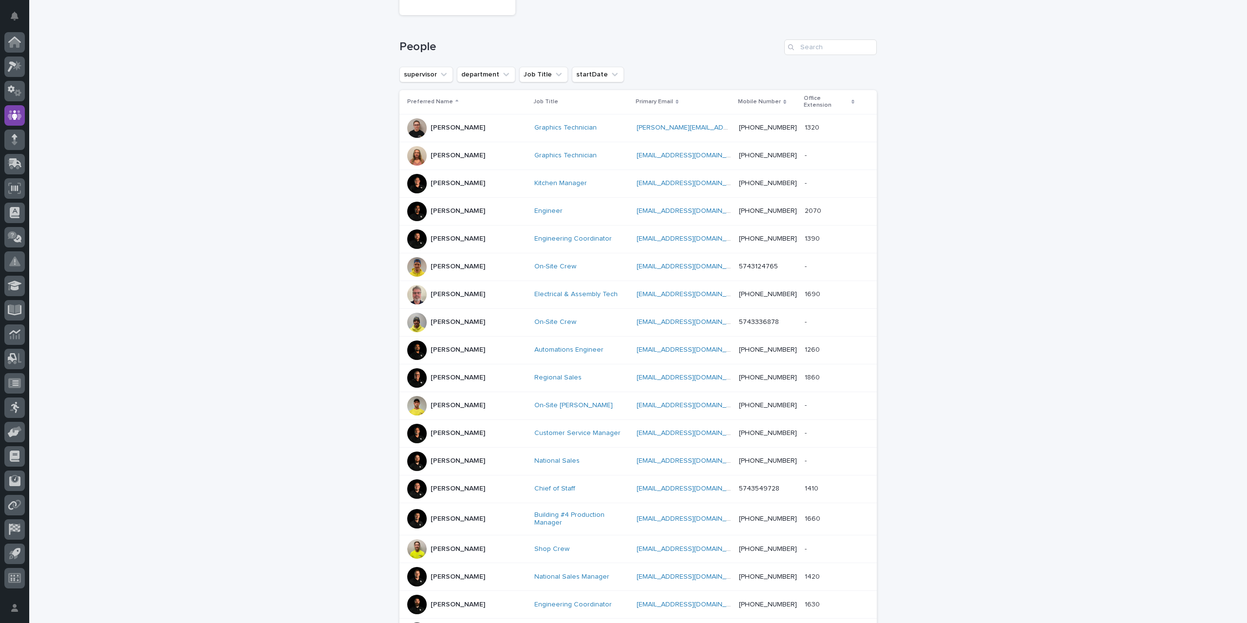
click at [422, 175] on div at bounding box center [416, 183] width 19 height 19
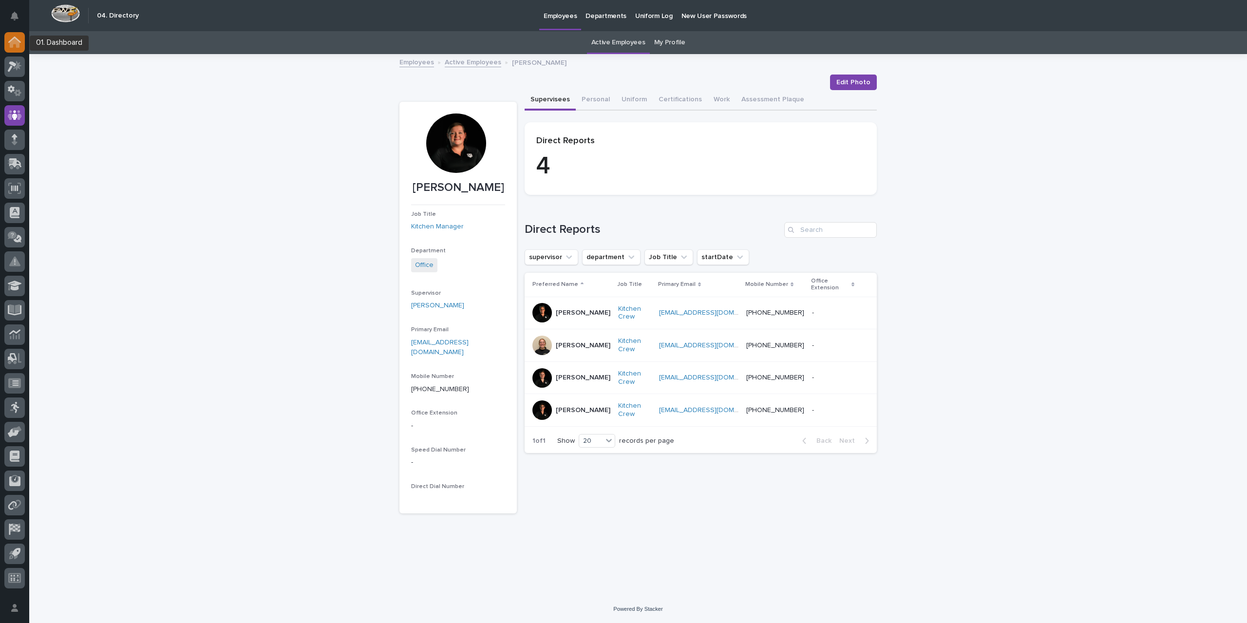
click at [15, 46] on icon at bounding box center [14, 42] width 13 height 11
